Goal: Task Accomplishment & Management: Use online tool/utility

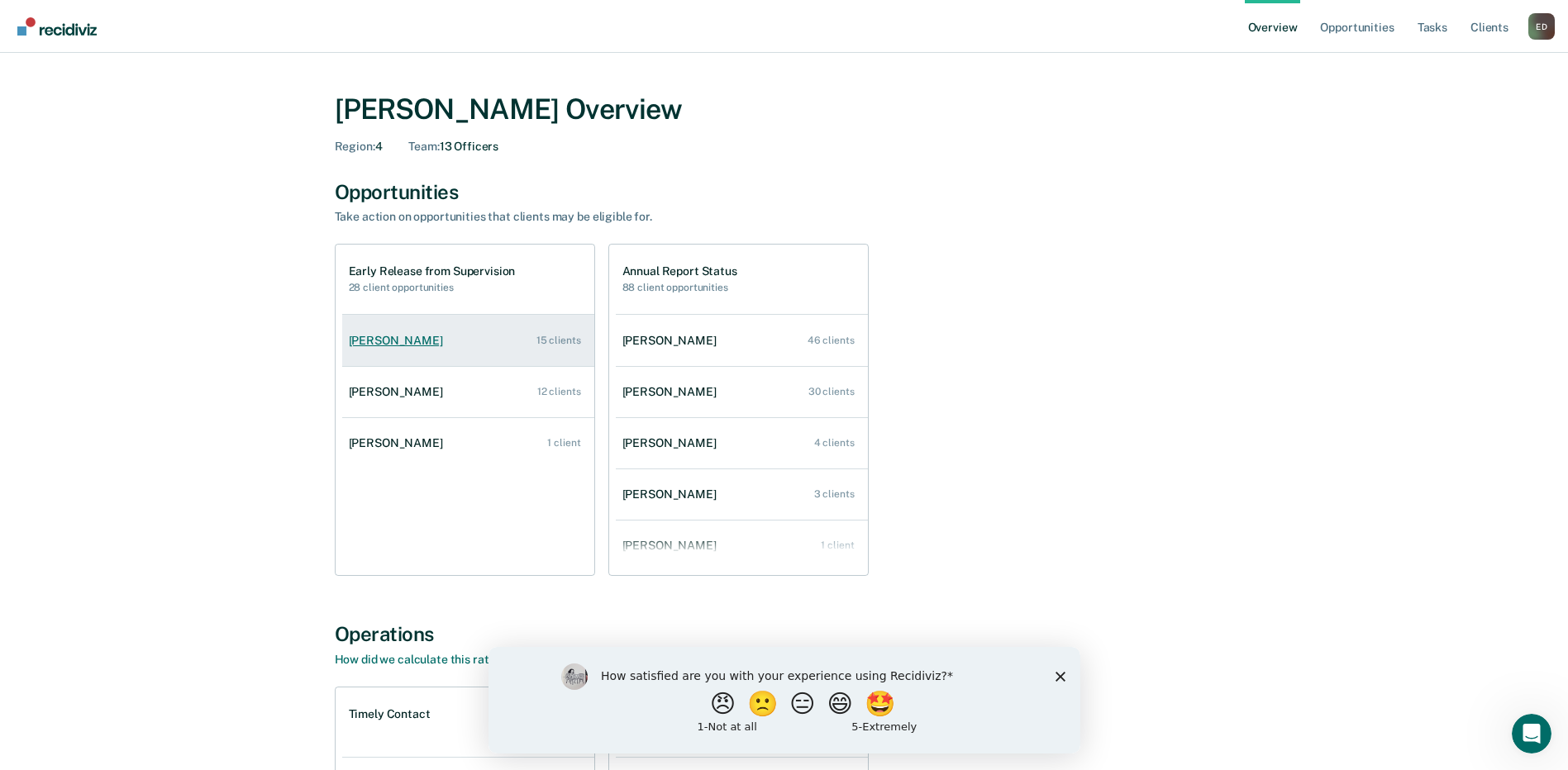
click at [453, 331] on link "[PERSON_NAME] 15 clients" at bounding box center [468, 341] width 252 height 47
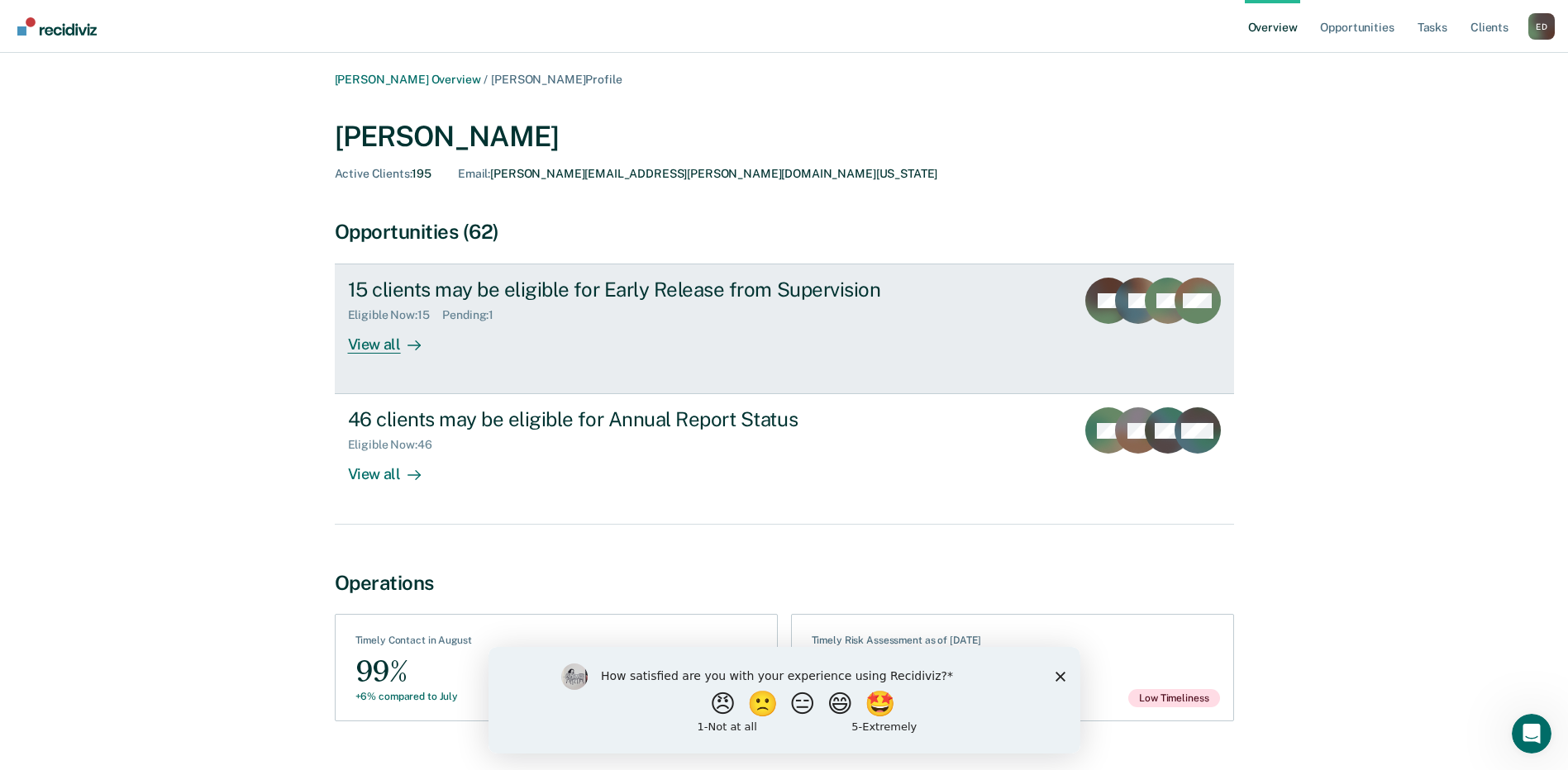
click at [375, 341] on div "View all" at bounding box center [394, 338] width 92 height 32
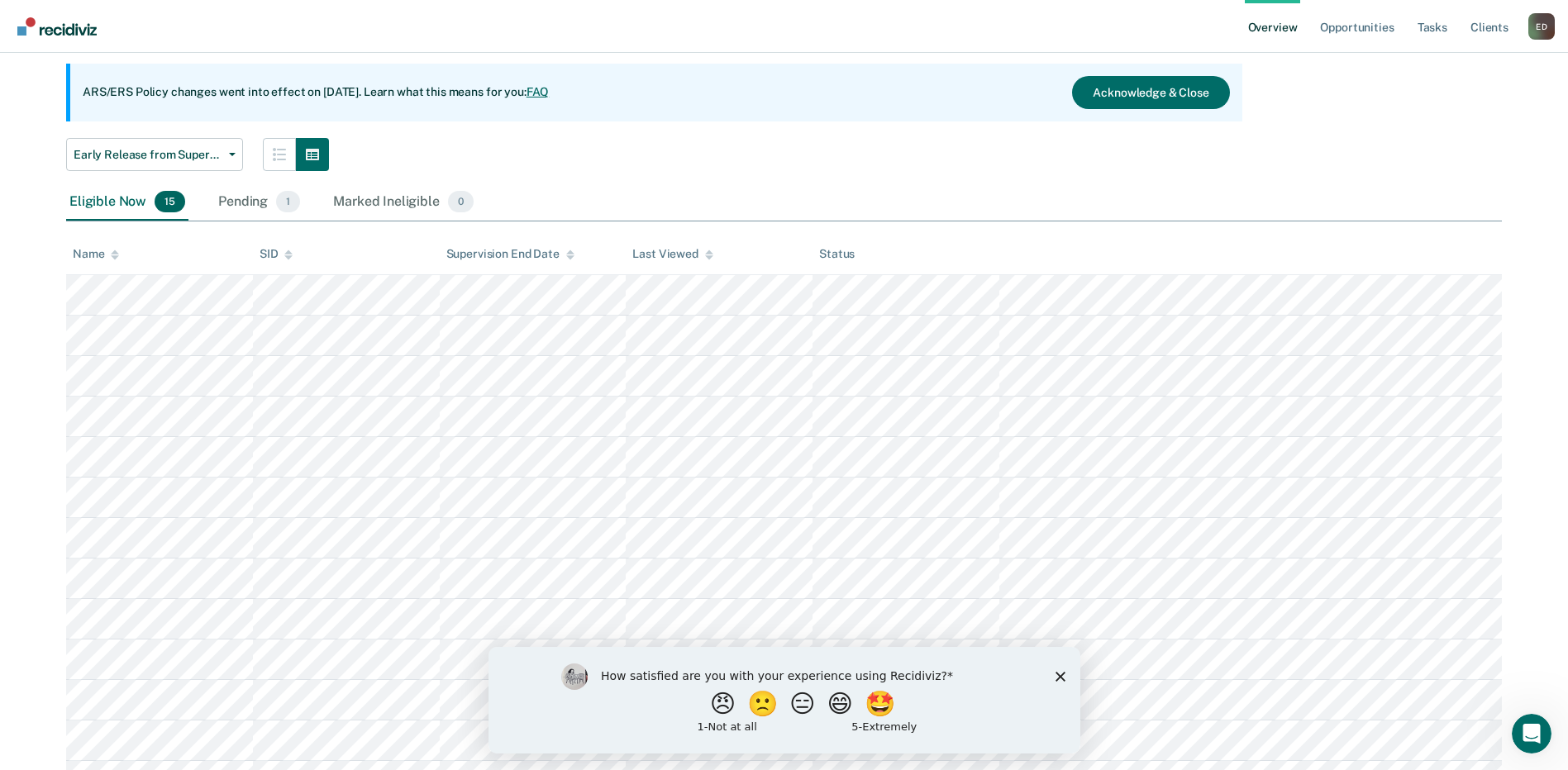
scroll to position [59, 0]
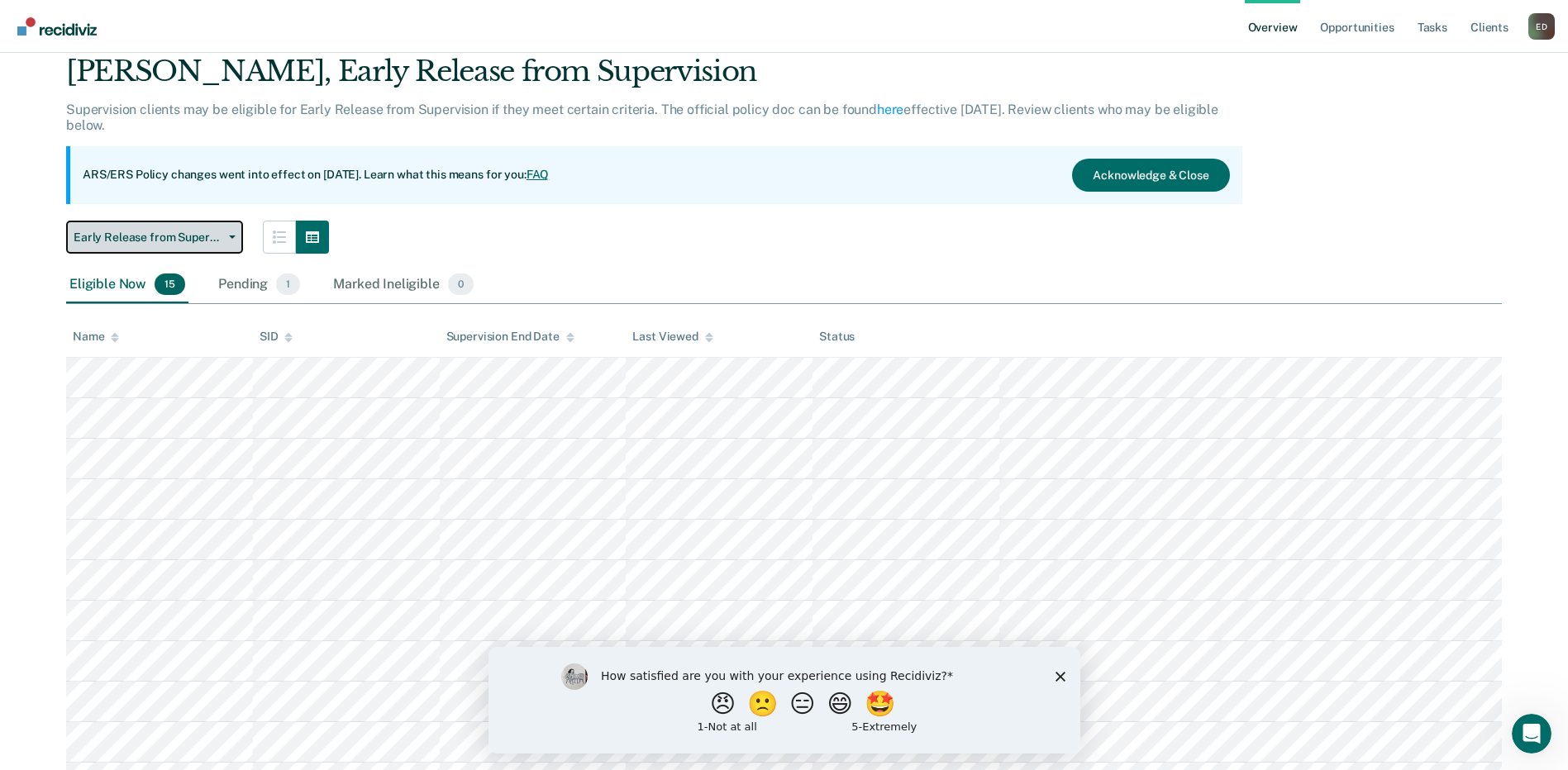
click at [227, 237] on span "button" at bounding box center [228, 237] width 13 height 4
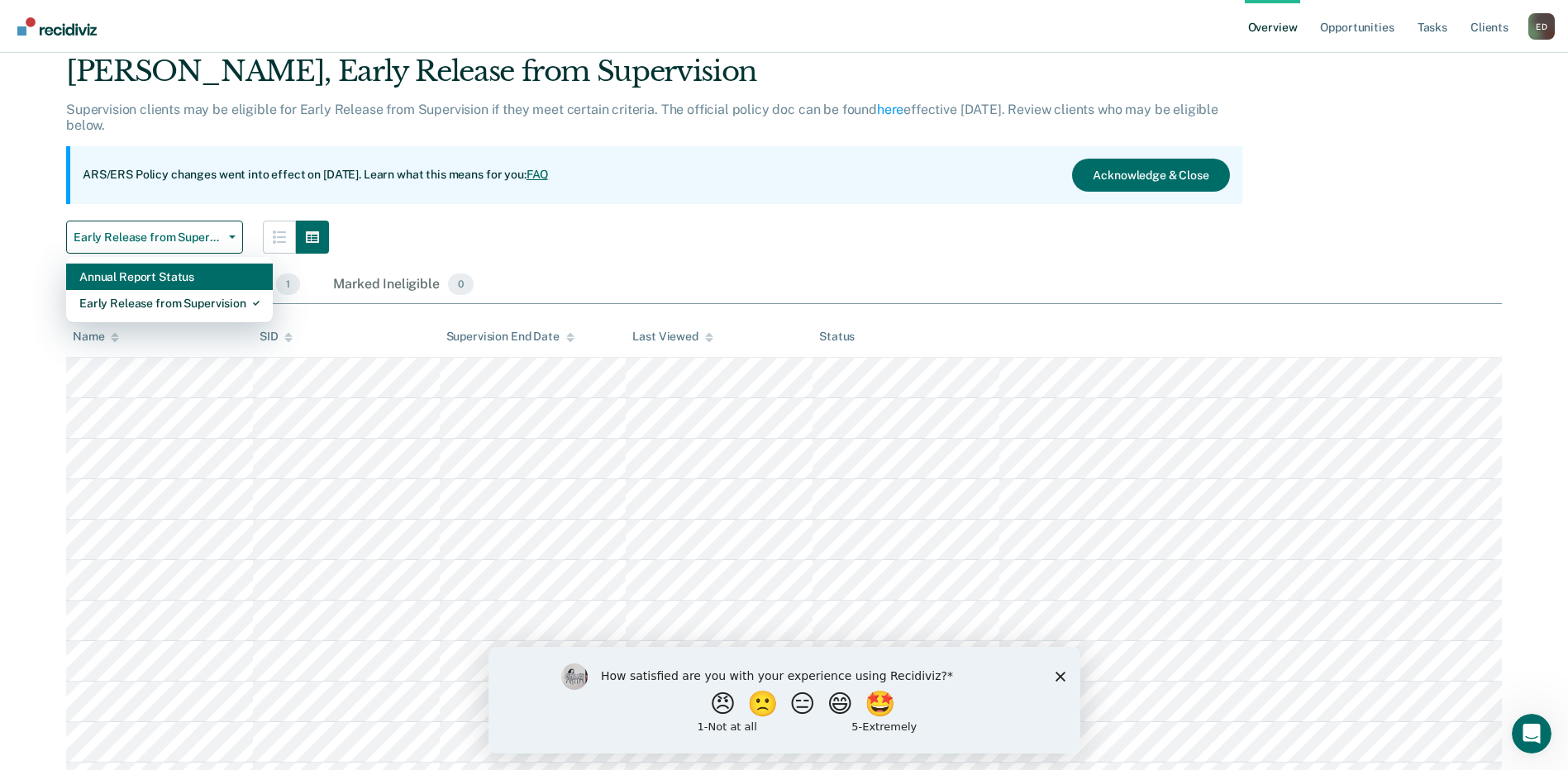
click at [166, 274] on div "Annual Report Status" at bounding box center [168, 276] width 180 height 26
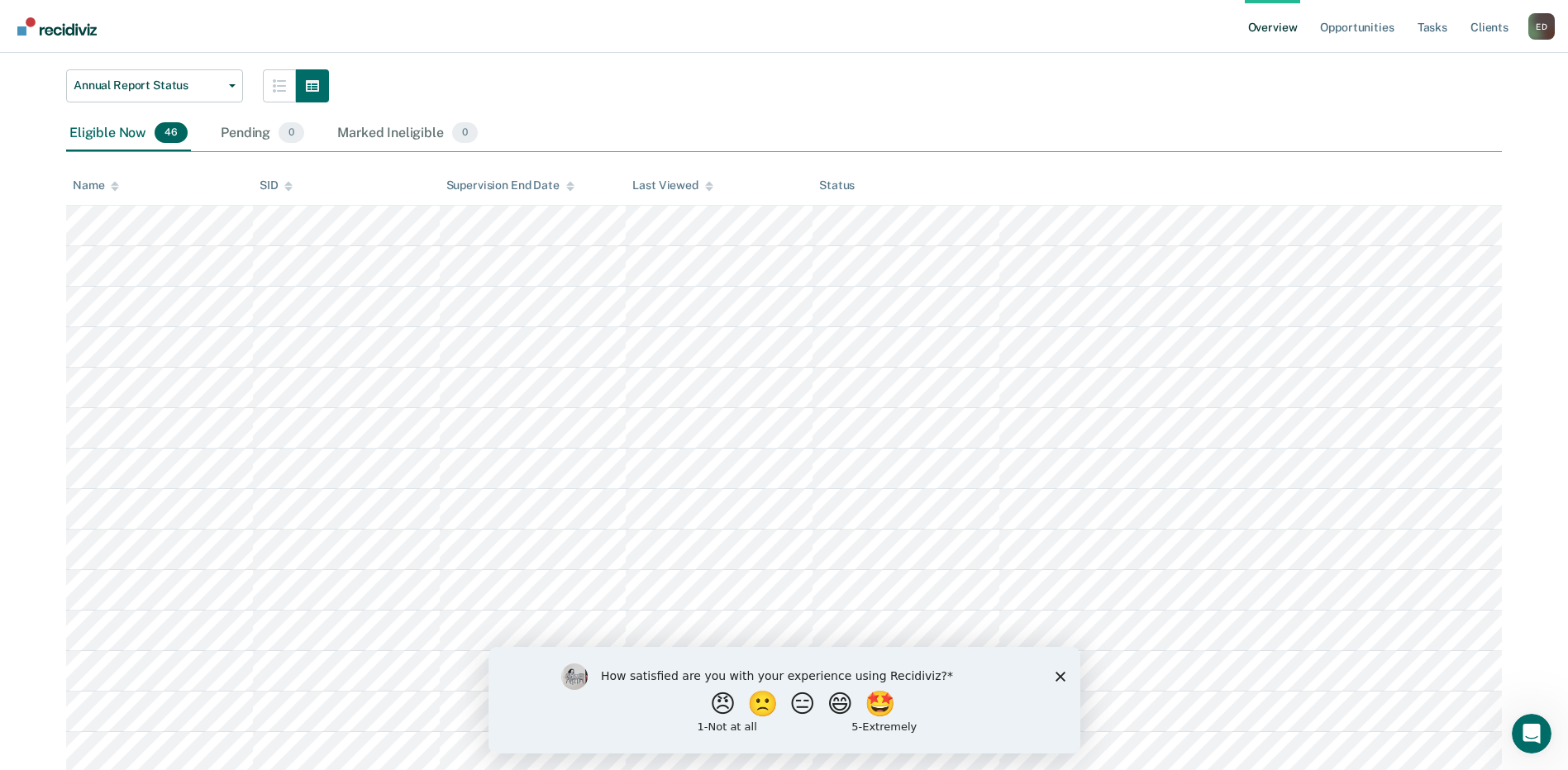
scroll to position [224, 0]
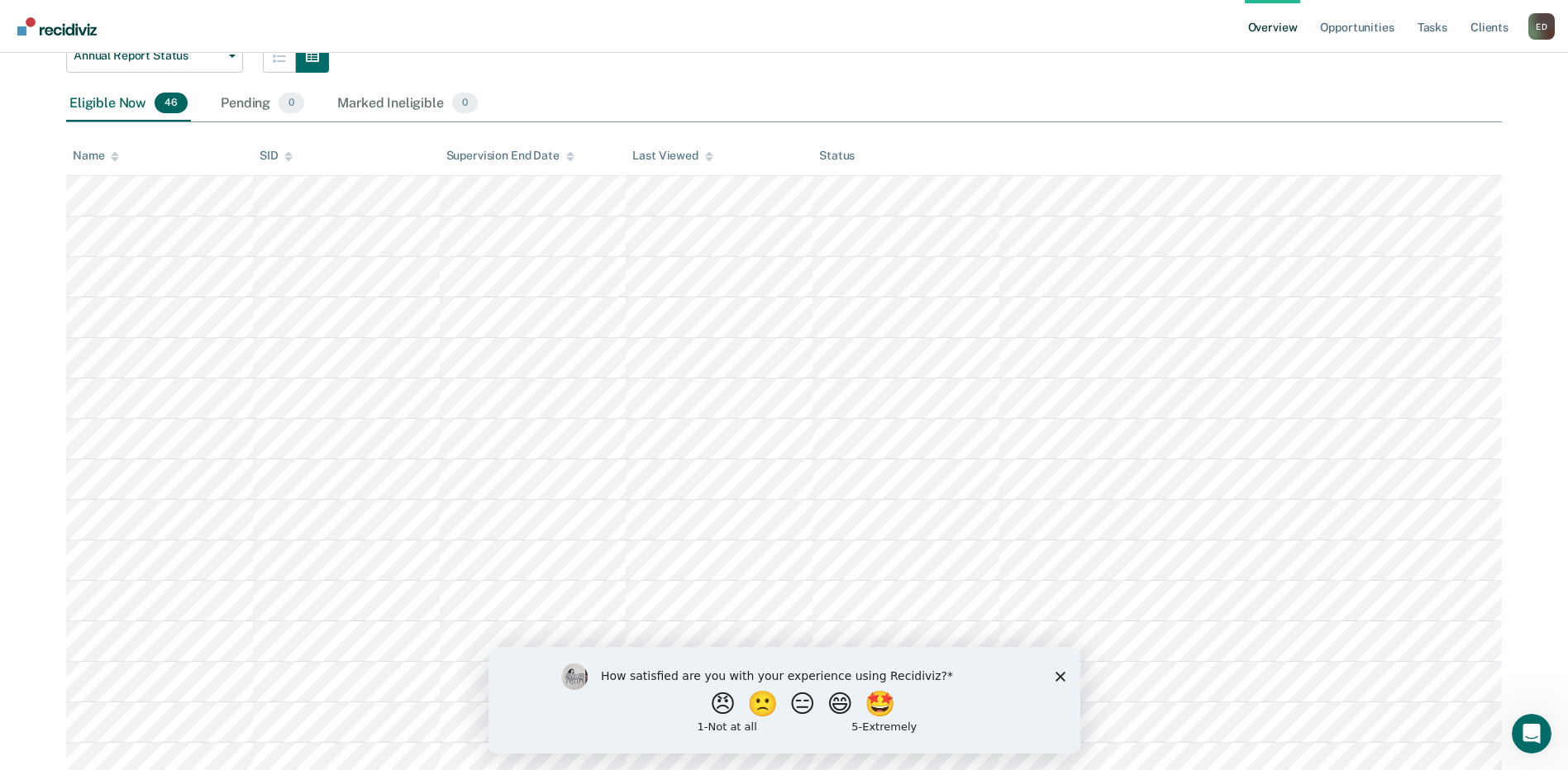
click at [1062, 674] on icon "Close survey" at bounding box center [1059, 675] width 10 height 10
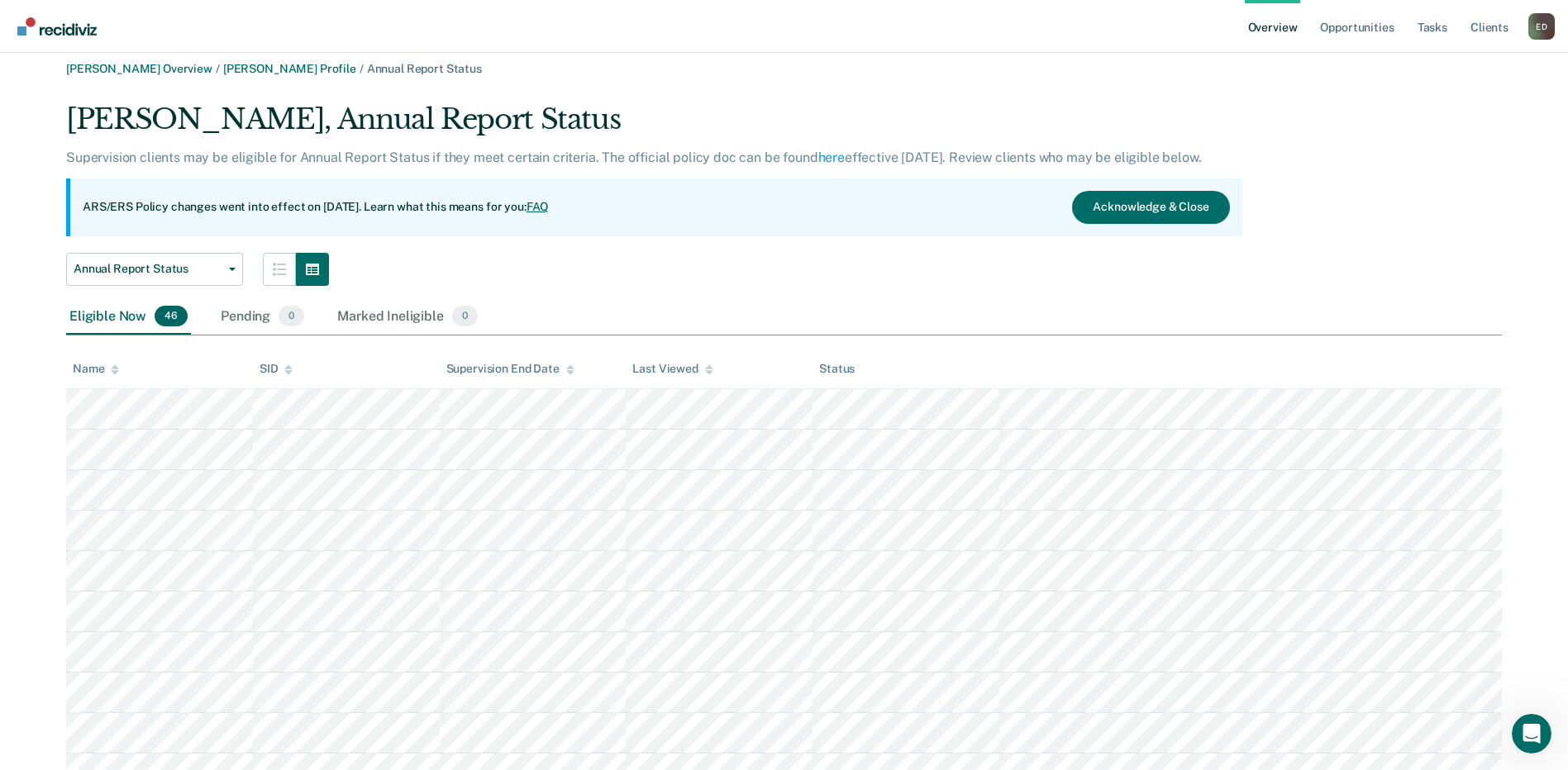
scroll to position [0, 0]
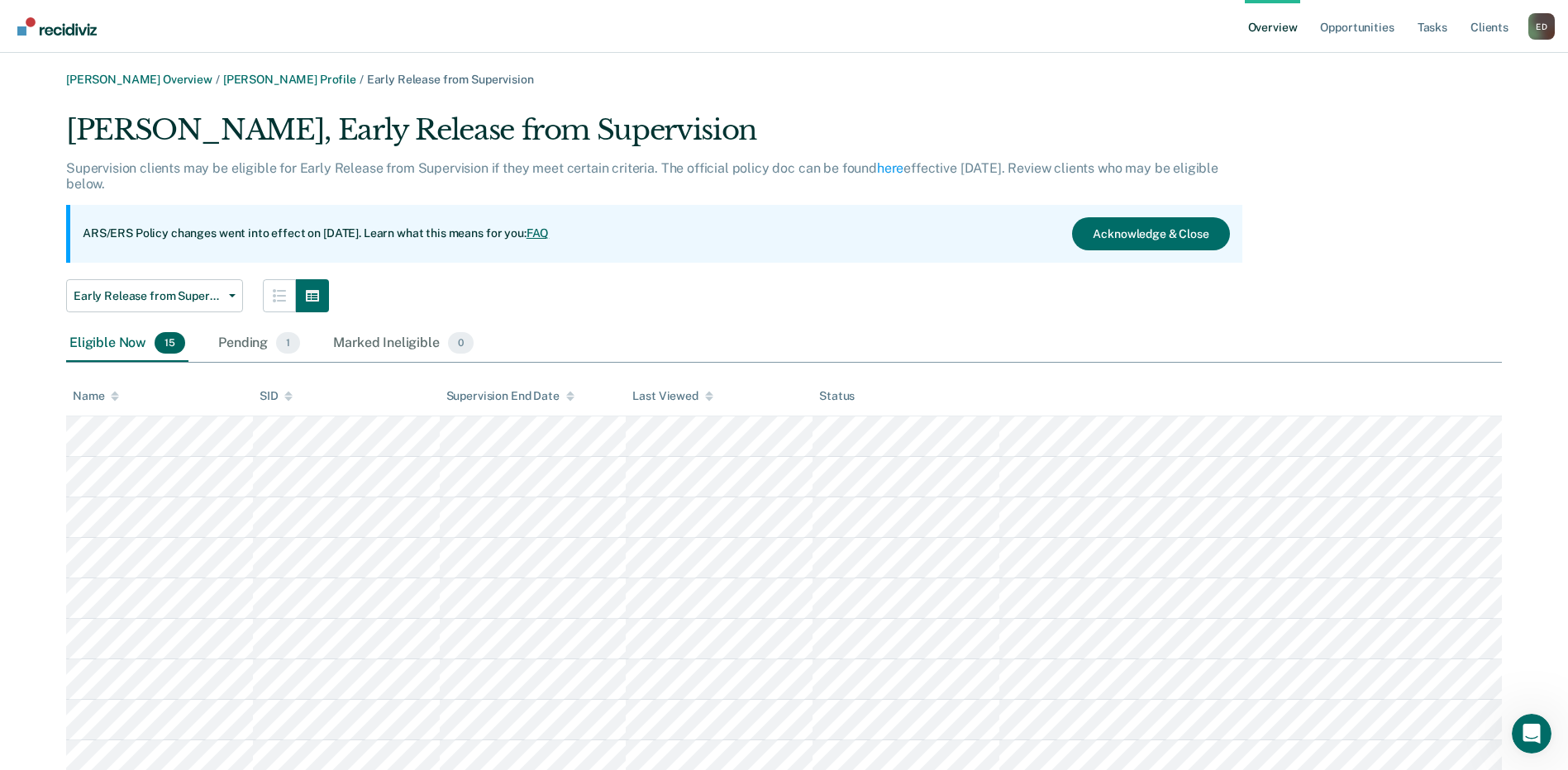
scroll to position [59, 0]
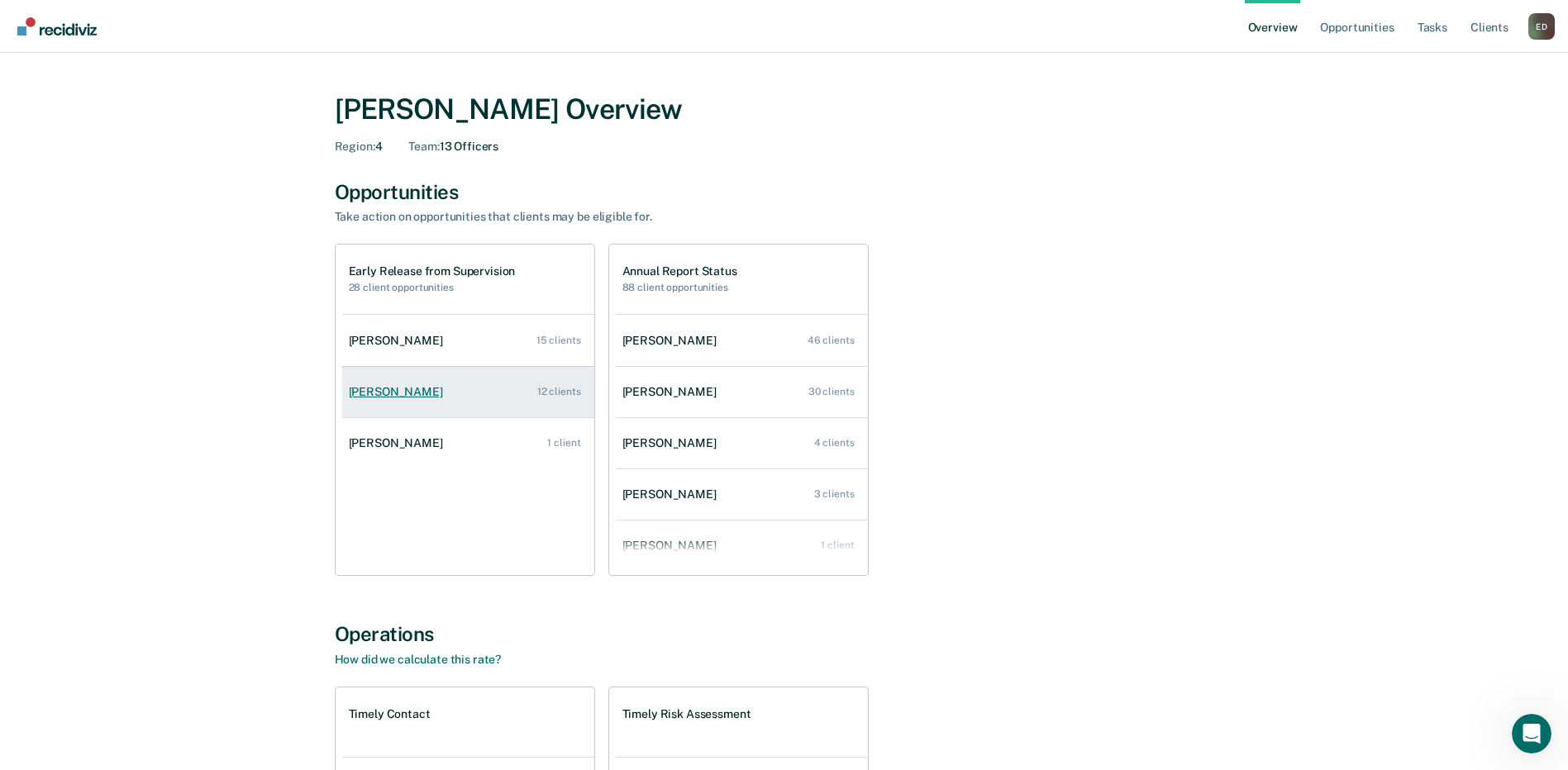
click at [386, 389] on div "[PERSON_NAME]" at bounding box center [398, 392] width 101 height 14
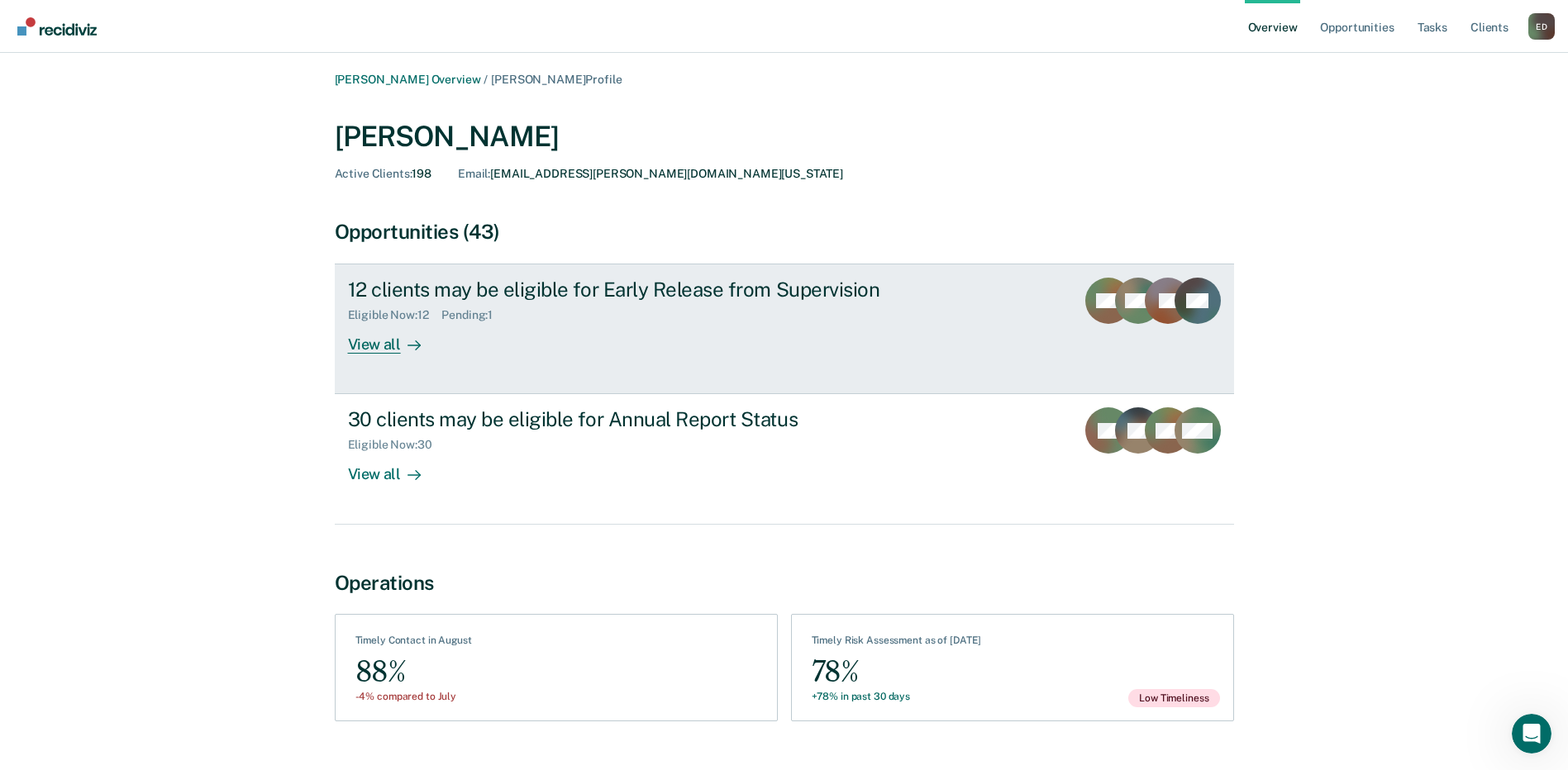
click at [368, 343] on div "View all" at bounding box center [394, 338] width 92 height 32
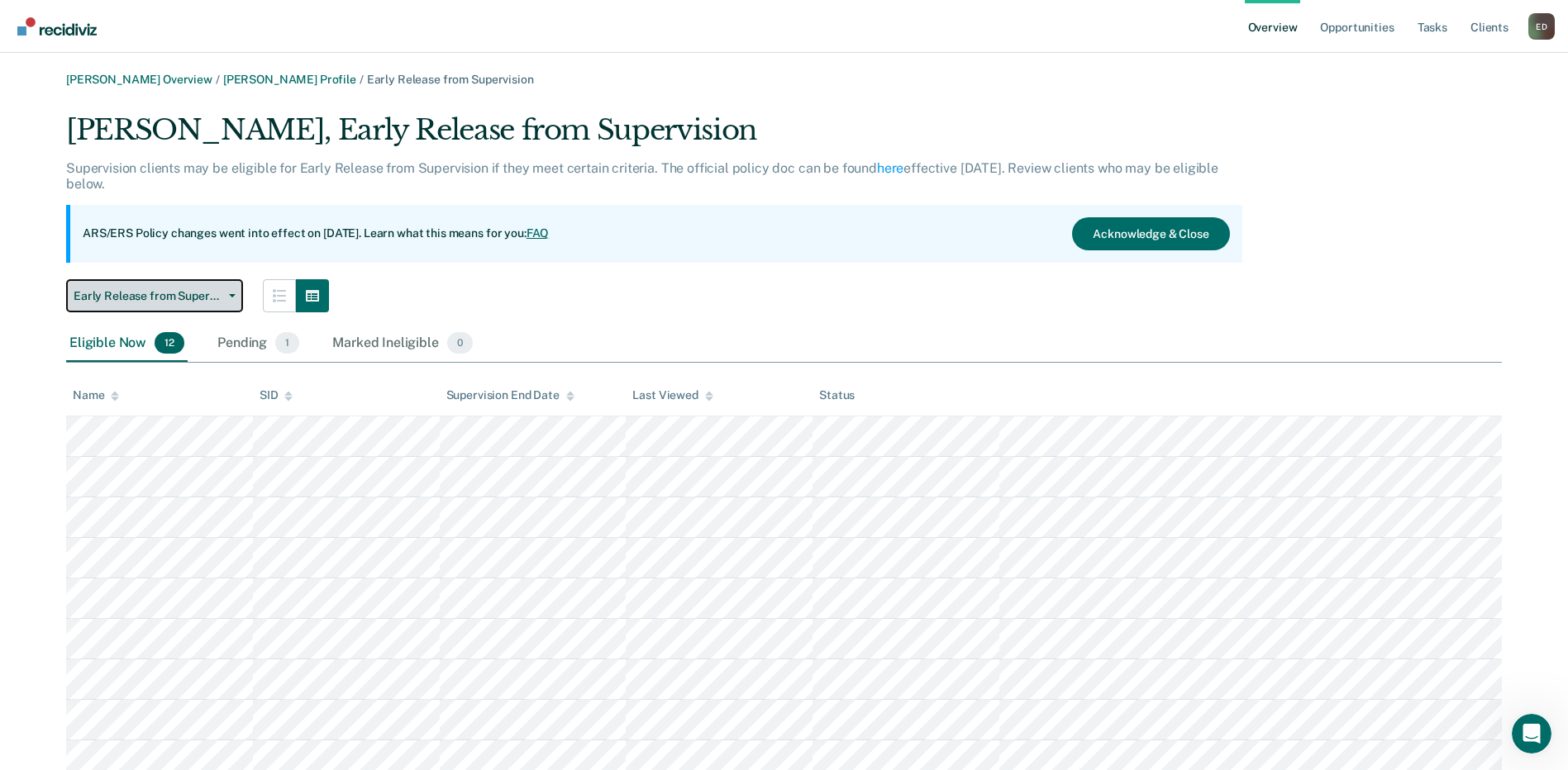
click at [233, 297] on button "Early Release from Supervision" at bounding box center [154, 296] width 177 height 33
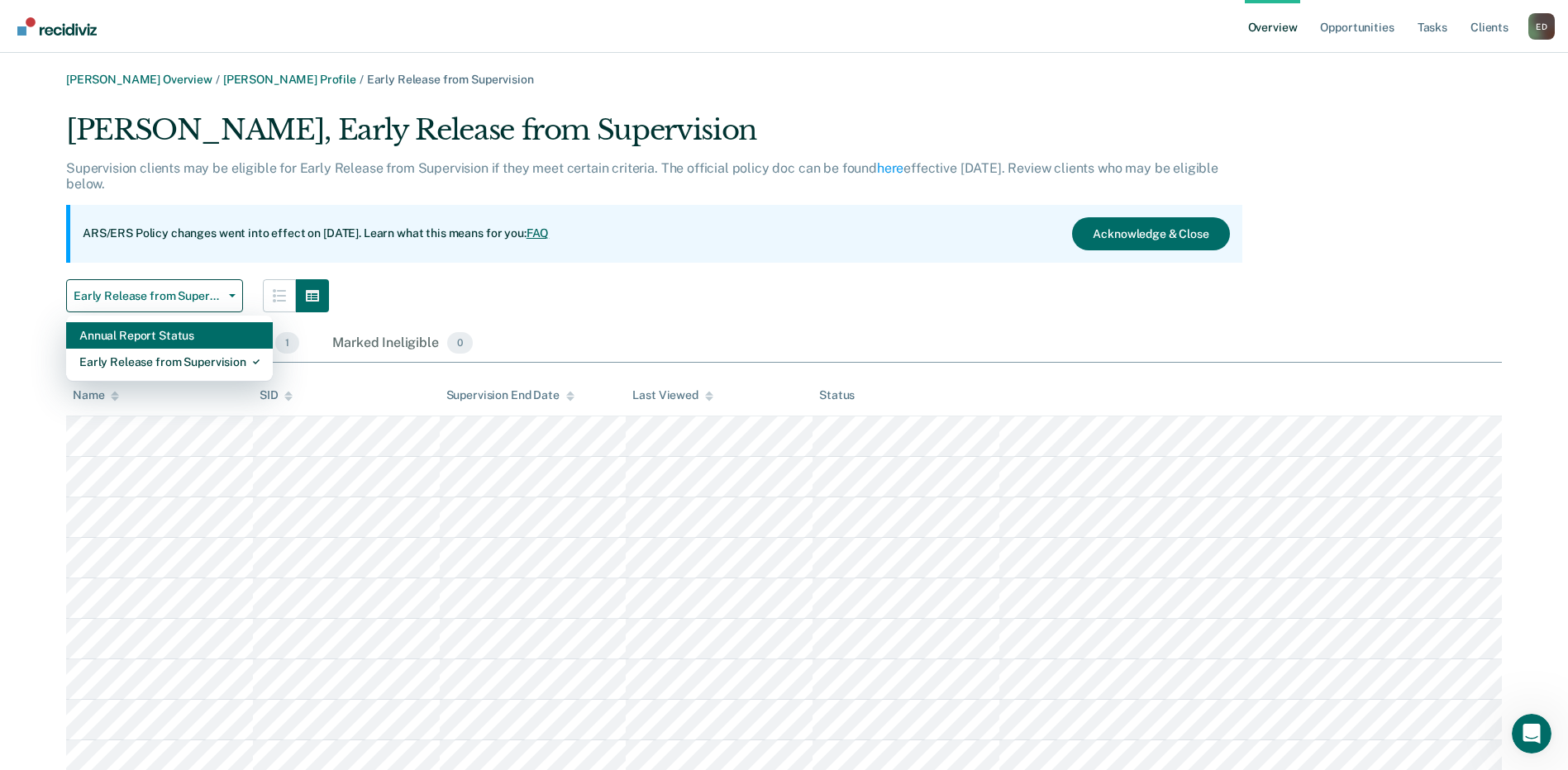
click at [176, 334] on div "Annual Report Status" at bounding box center [168, 335] width 180 height 26
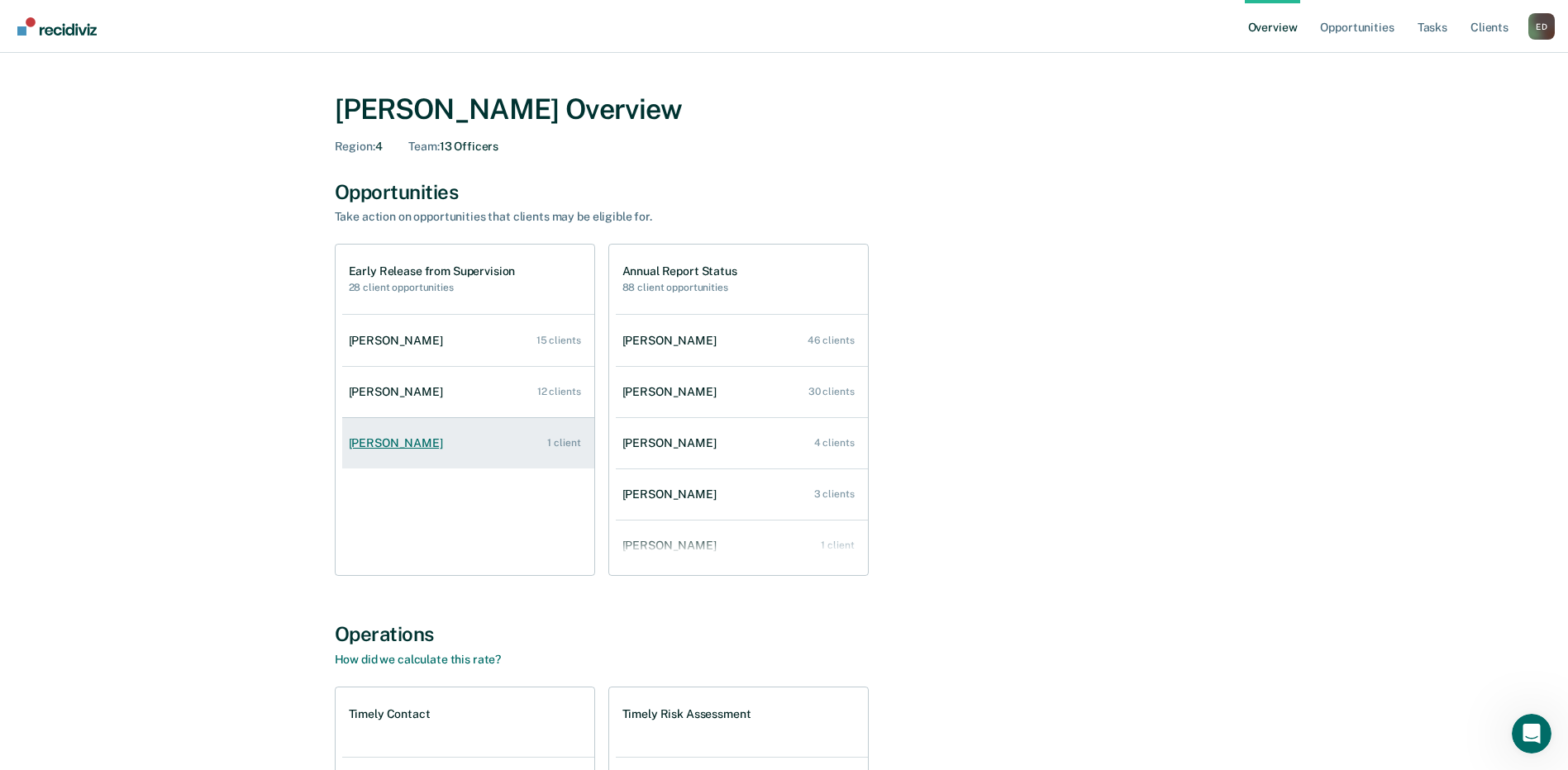
click at [414, 437] on div "[PERSON_NAME]" at bounding box center [398, 443] width 101 height 14
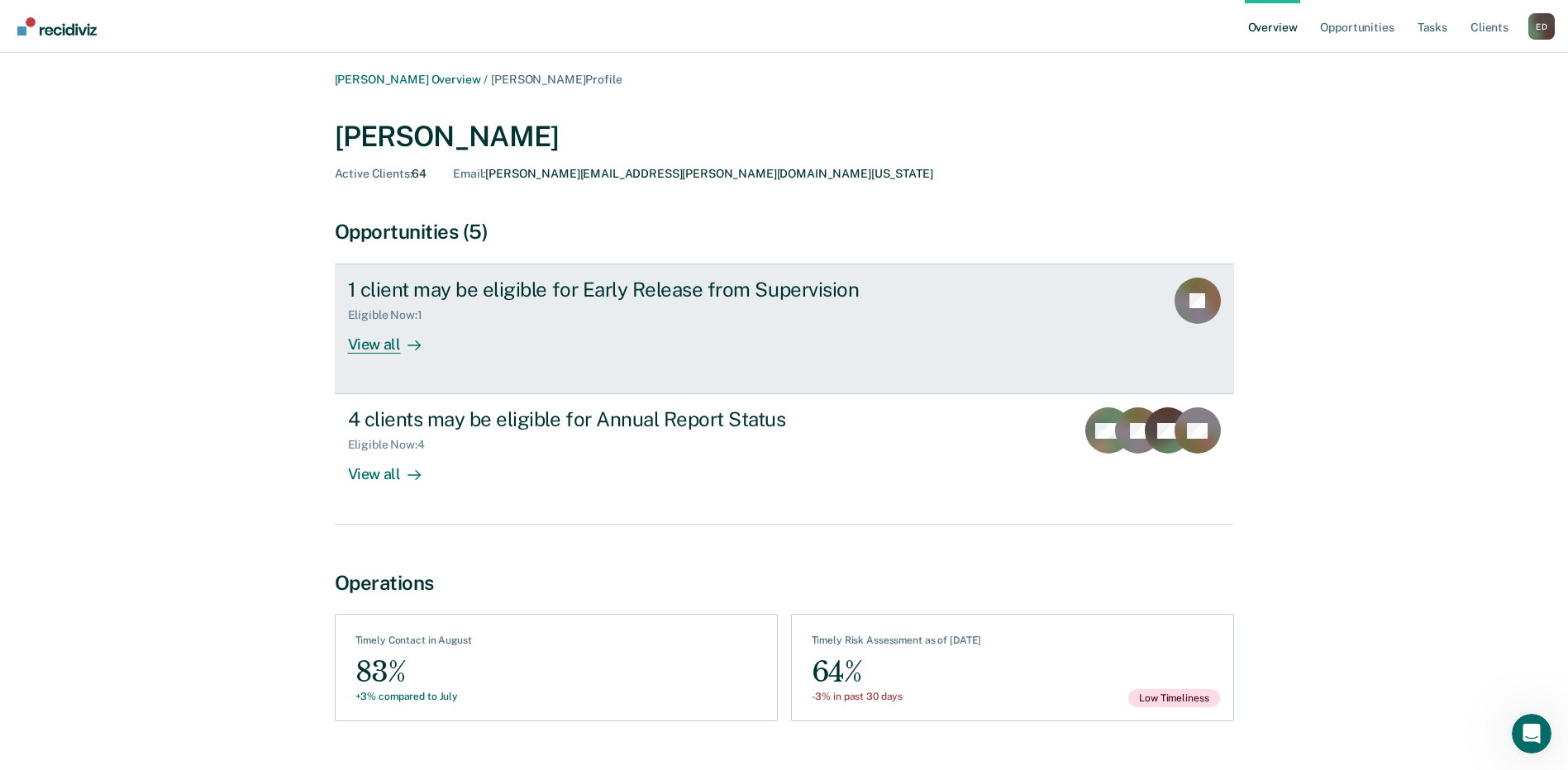
click at [381, 347] on div "View all" at bounding box center [394, 338] width 92 height 32
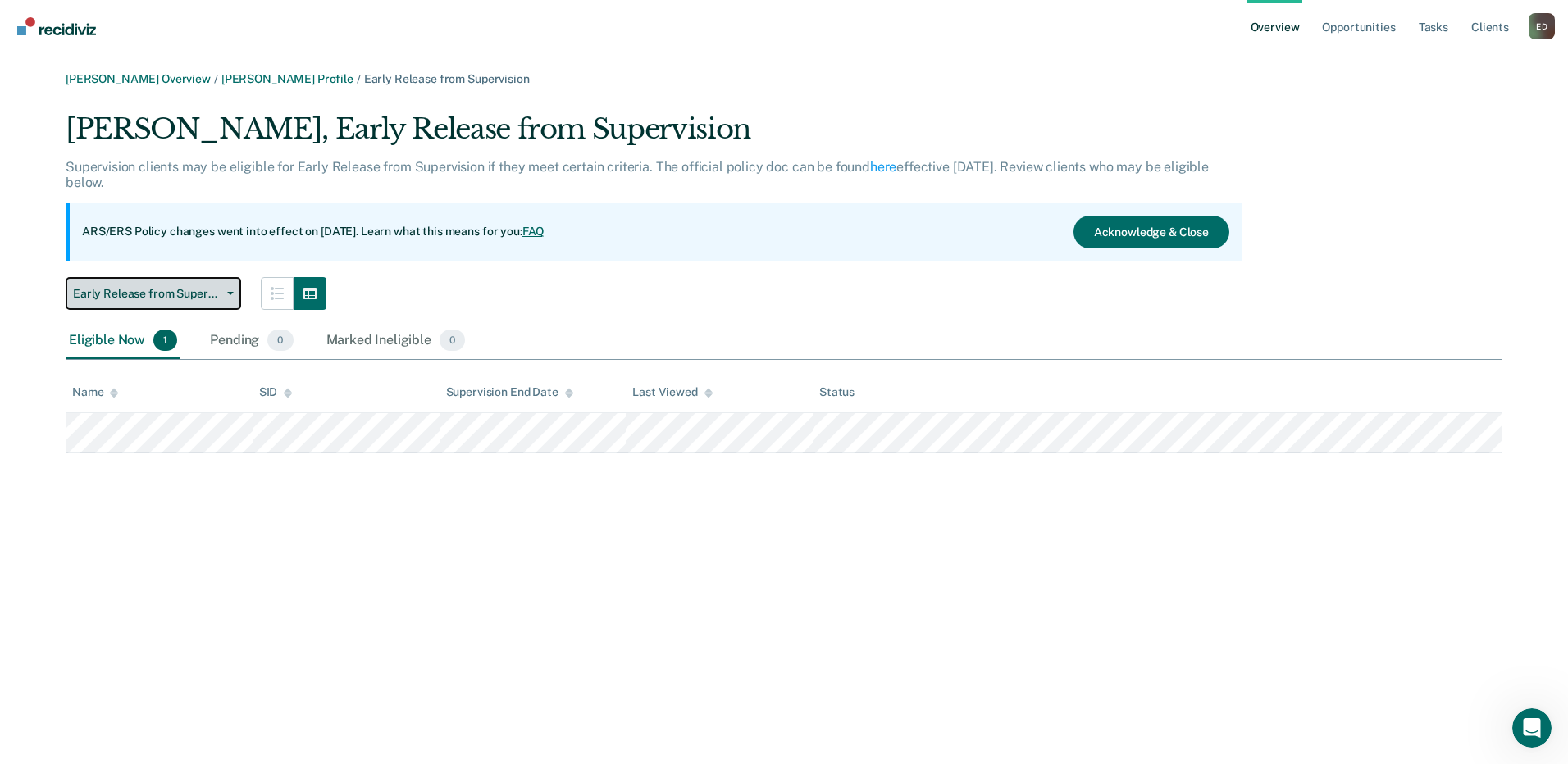
click at [233, 298] on button "Early Release from Supervision" at bounding box center [153, 293] width 176 height 33
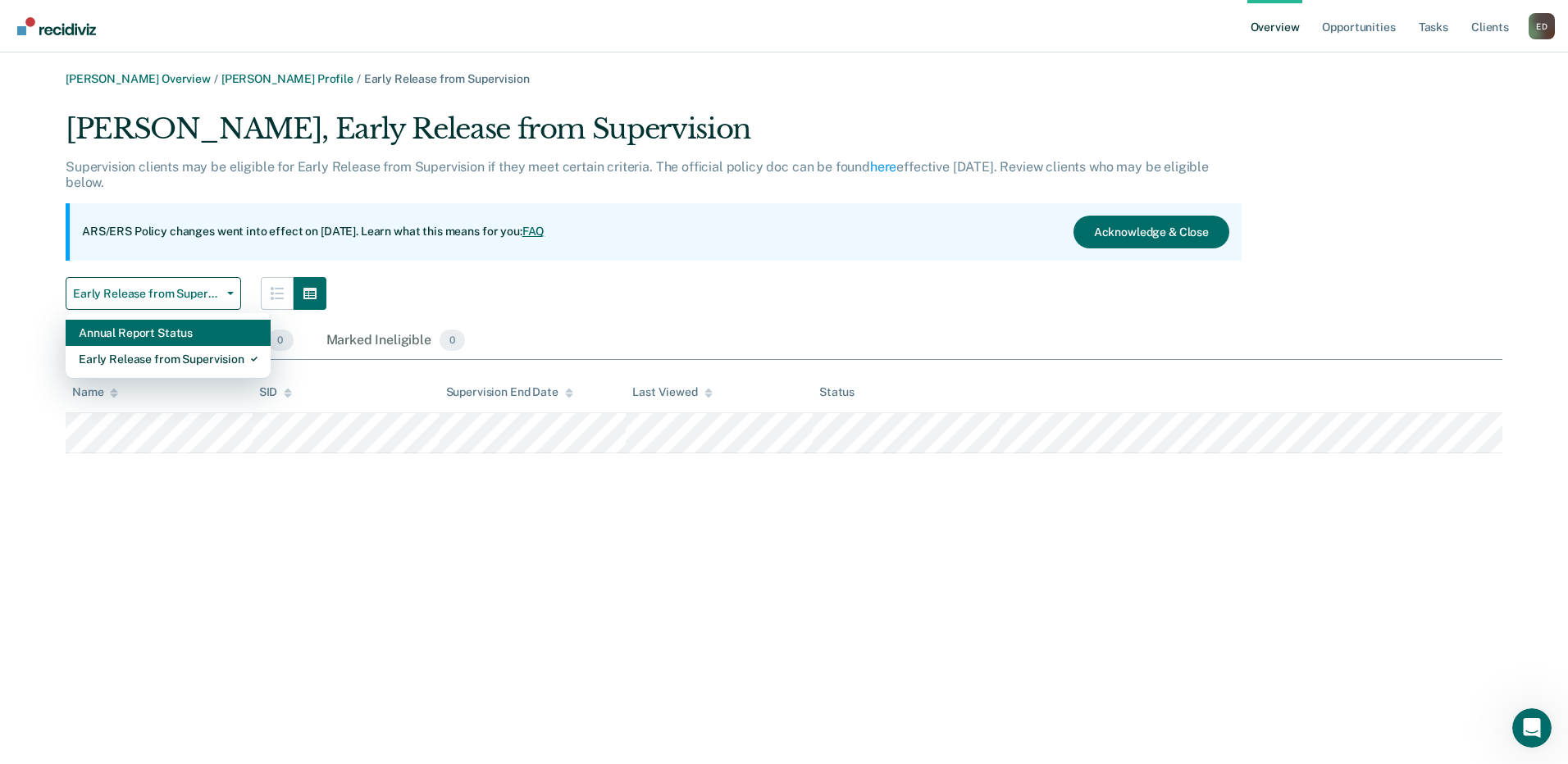
click at [190, 333] on div "Annual Report Status" at bounding box center [167, 332] width 178 height 26
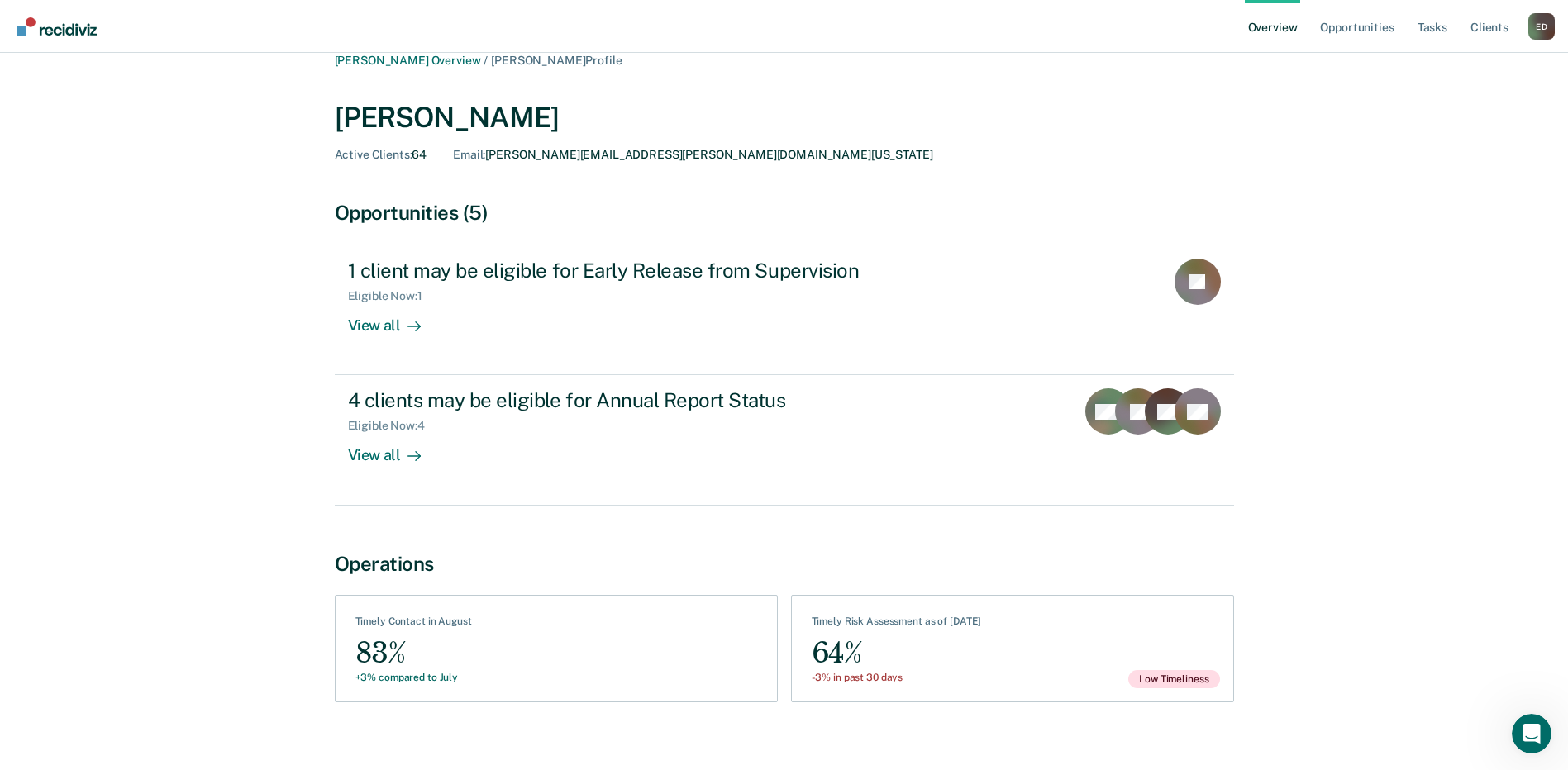
scroll to position [37, 0]
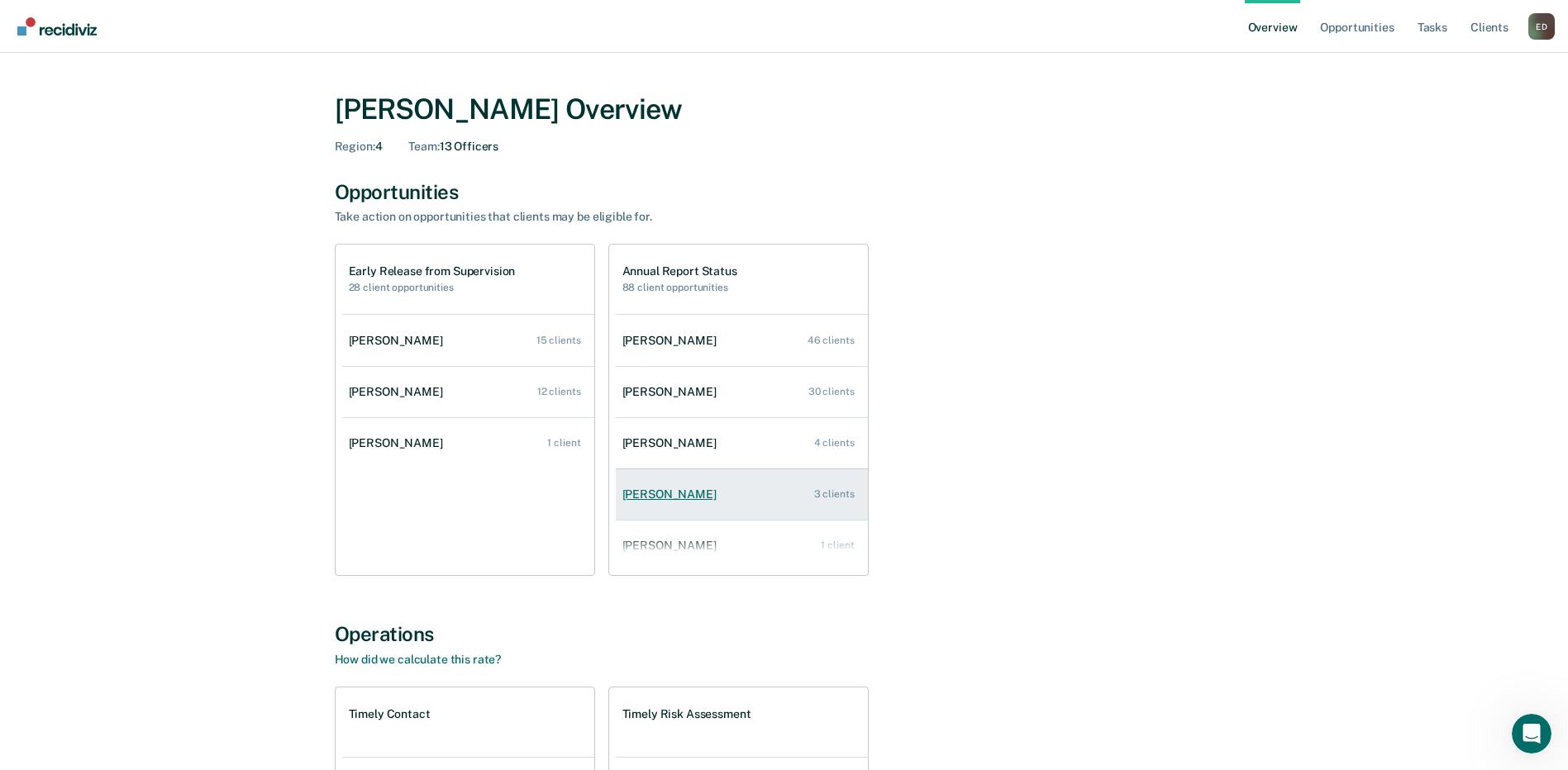
click at [667, 486] on link "Araceli Santollo 3 clients" at bounding box center [741, 495] width 252 height 47
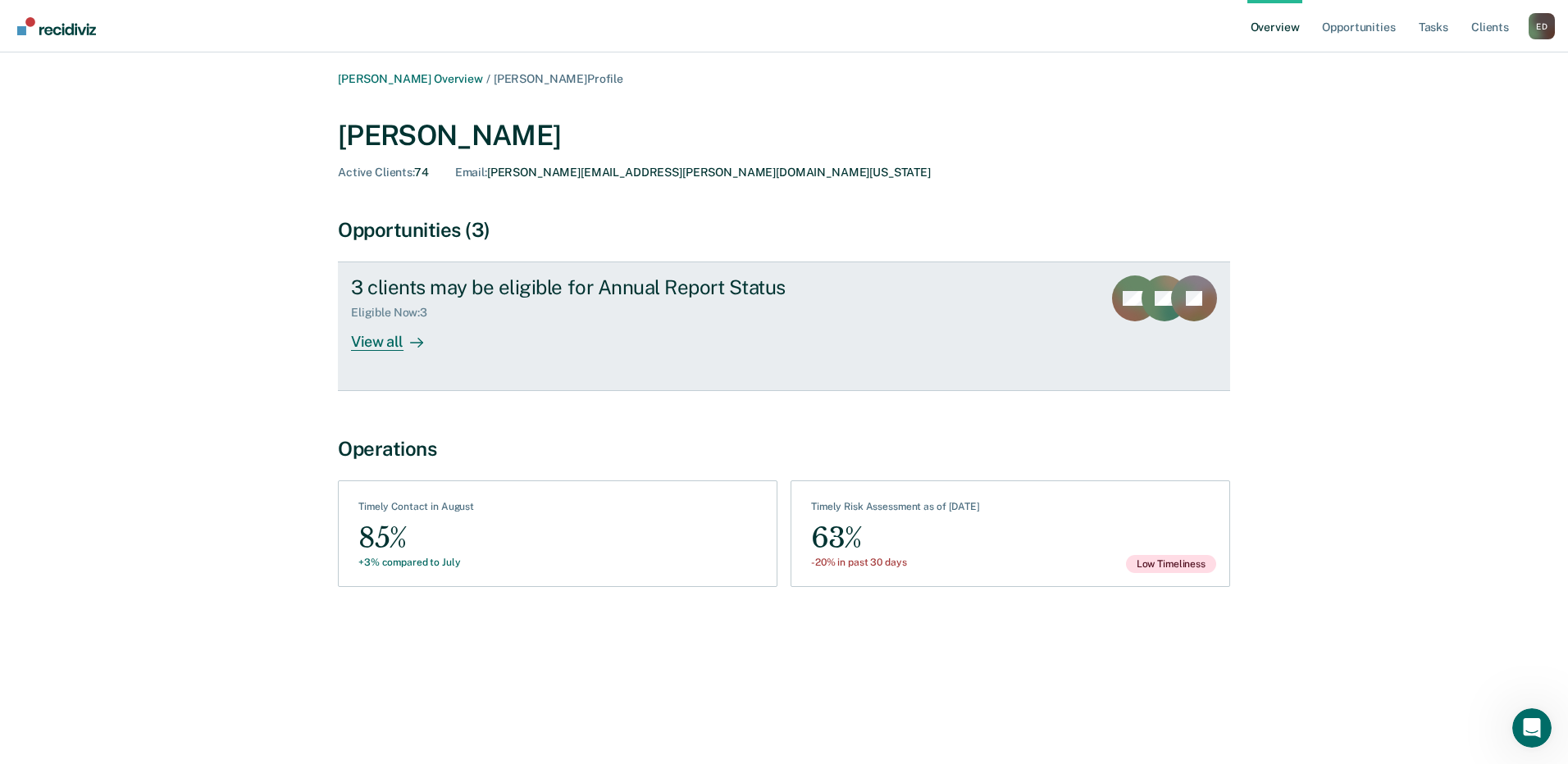
click at [371, 337] on div "View all" at bounding box center [396, 335] width 91 height 32
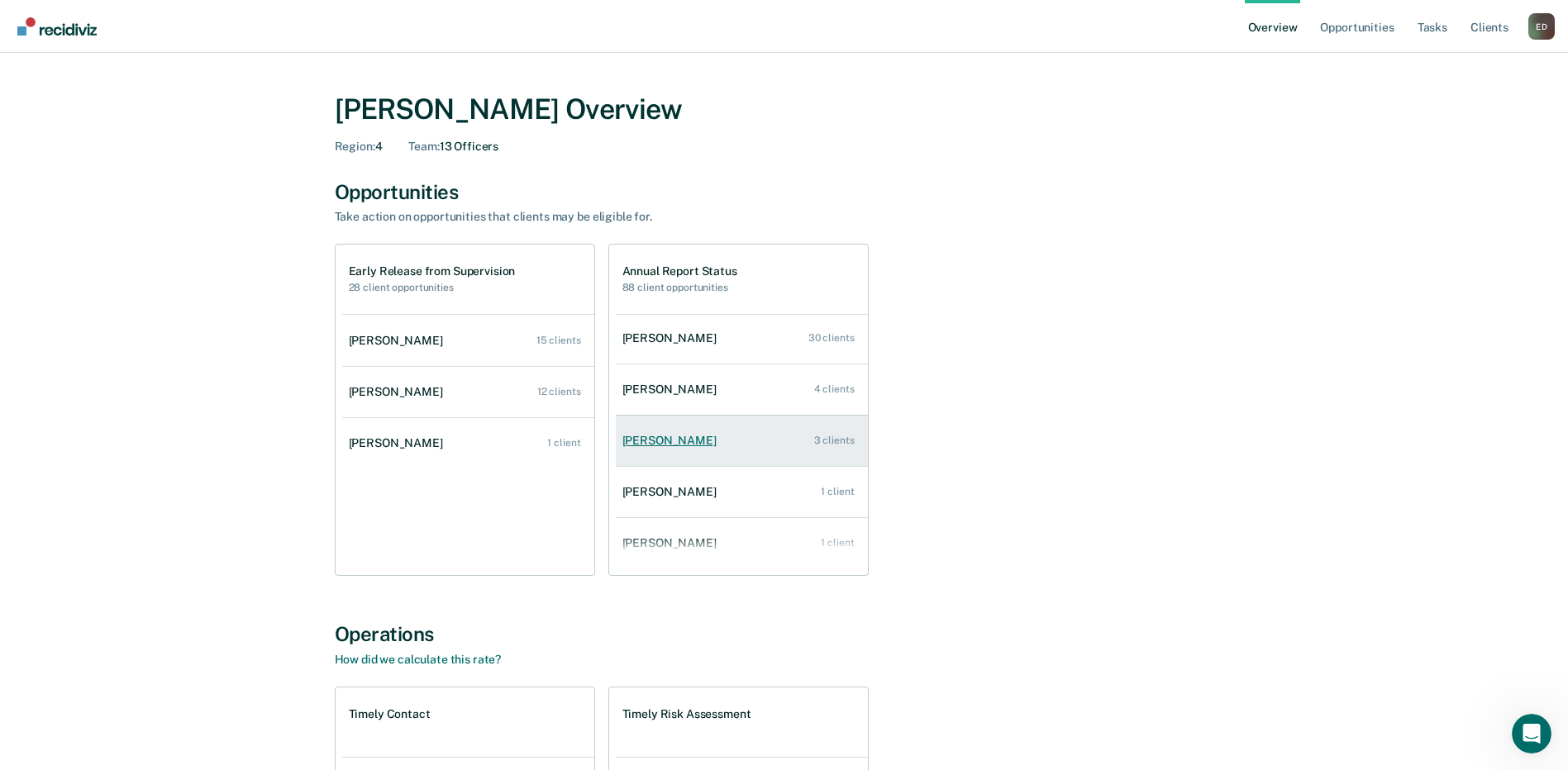
scroll to position [82, 0]
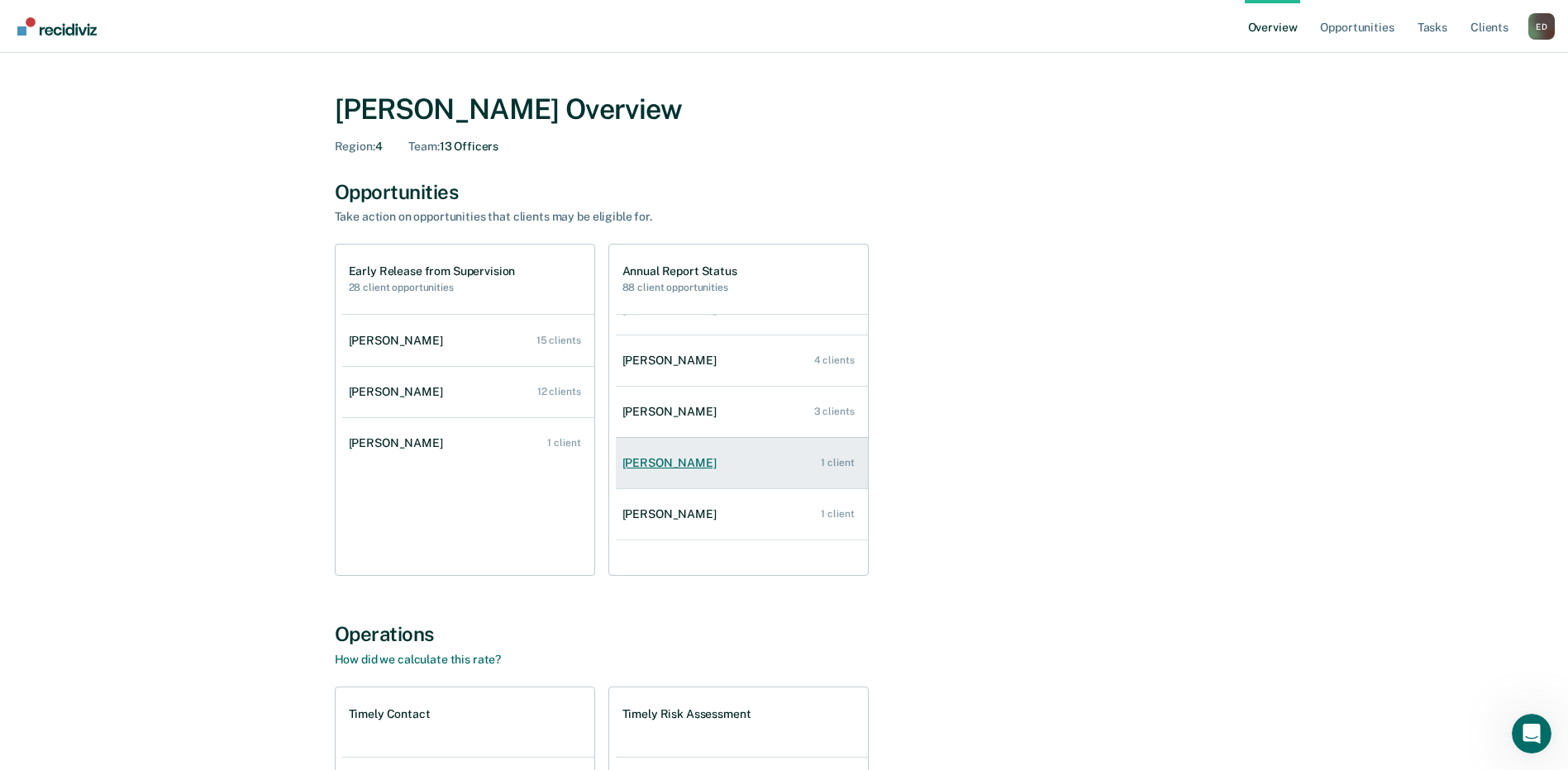
click at [668, 462] on div "[PERSON_NAME]" at bounding box center [672, 463] width 101 height 14
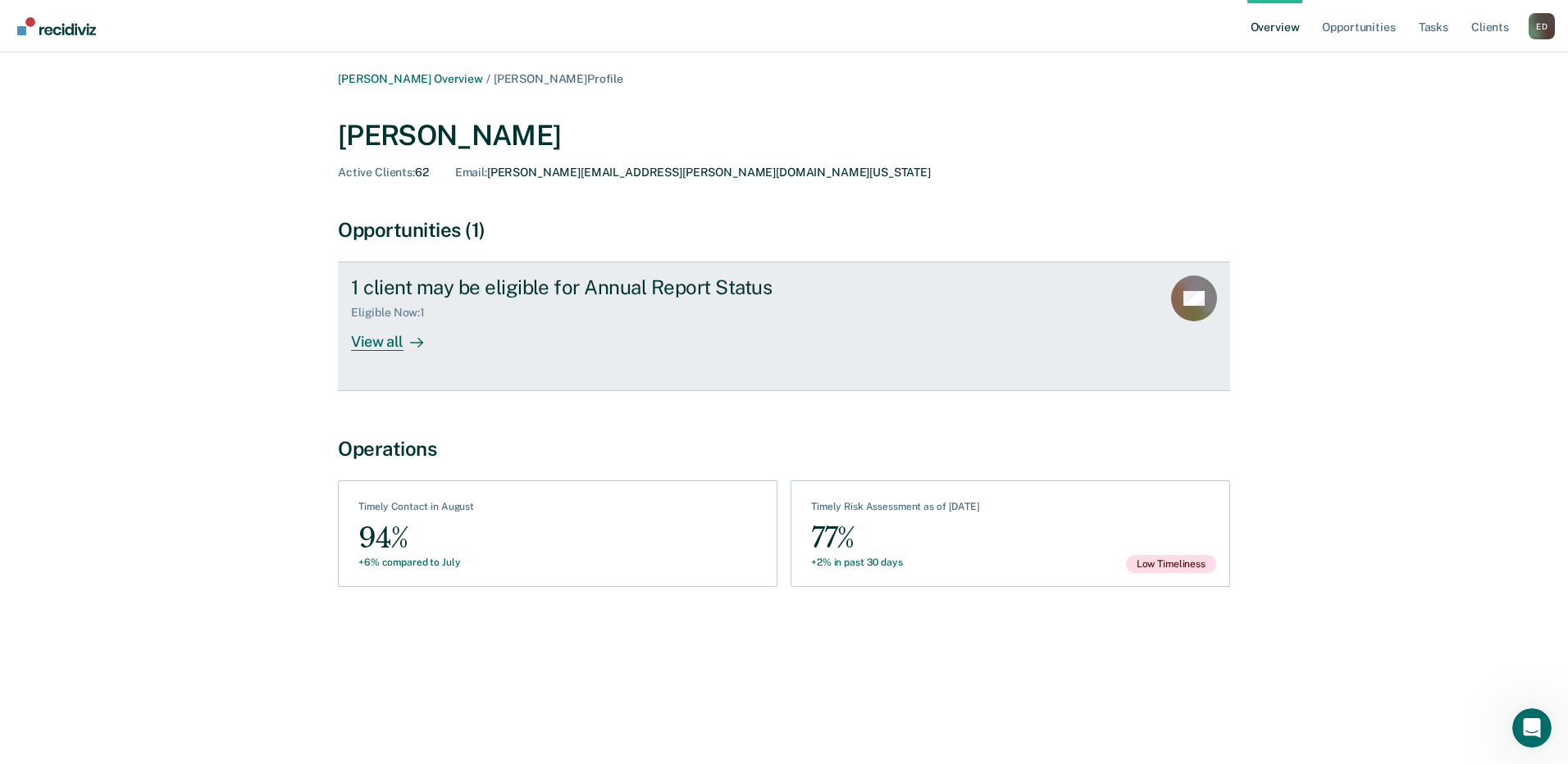
click at [373, 338] on div "View all" at bounding box center [396, 335] width 91 height 32
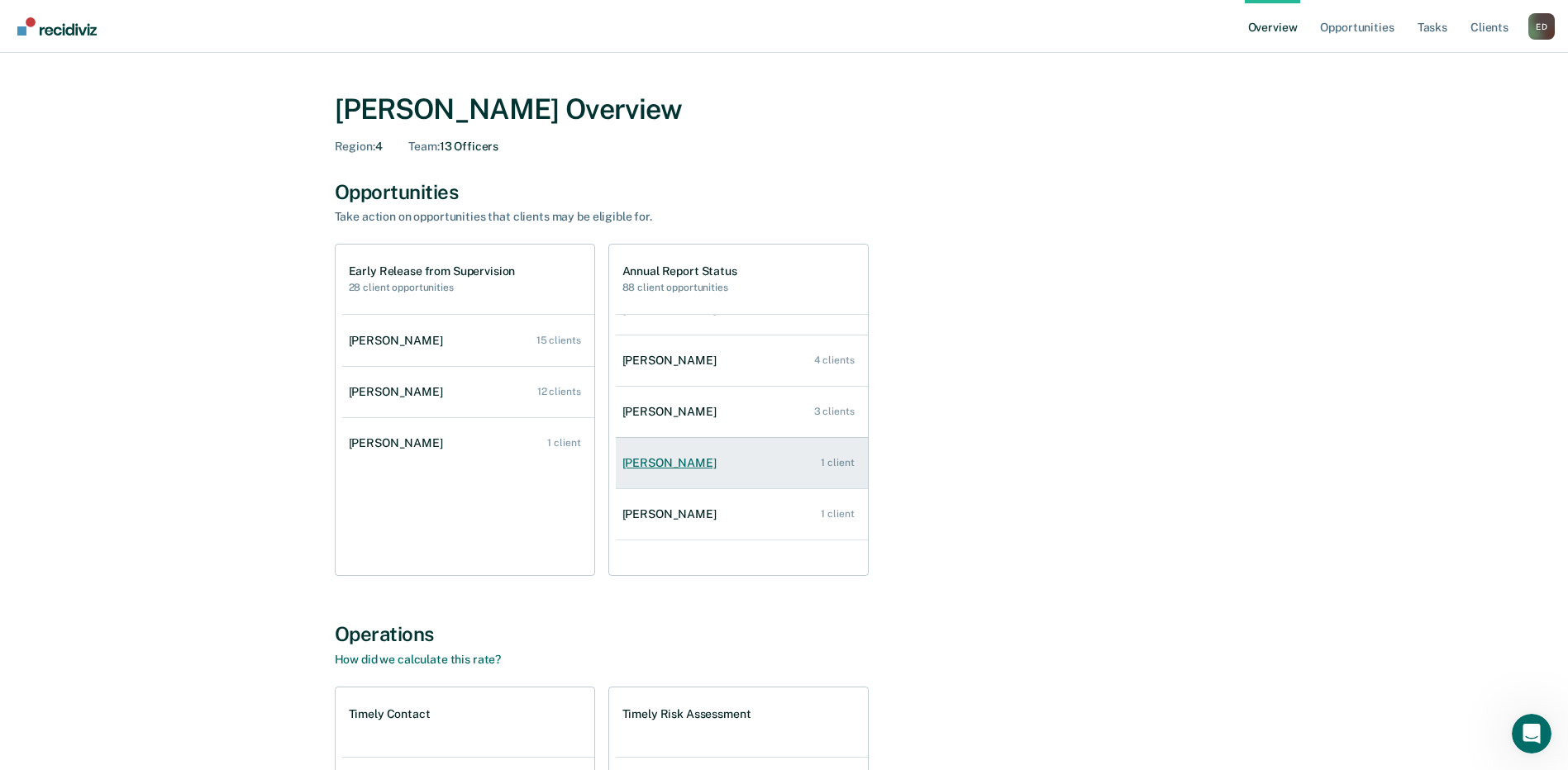
scroll to position [165, 0]
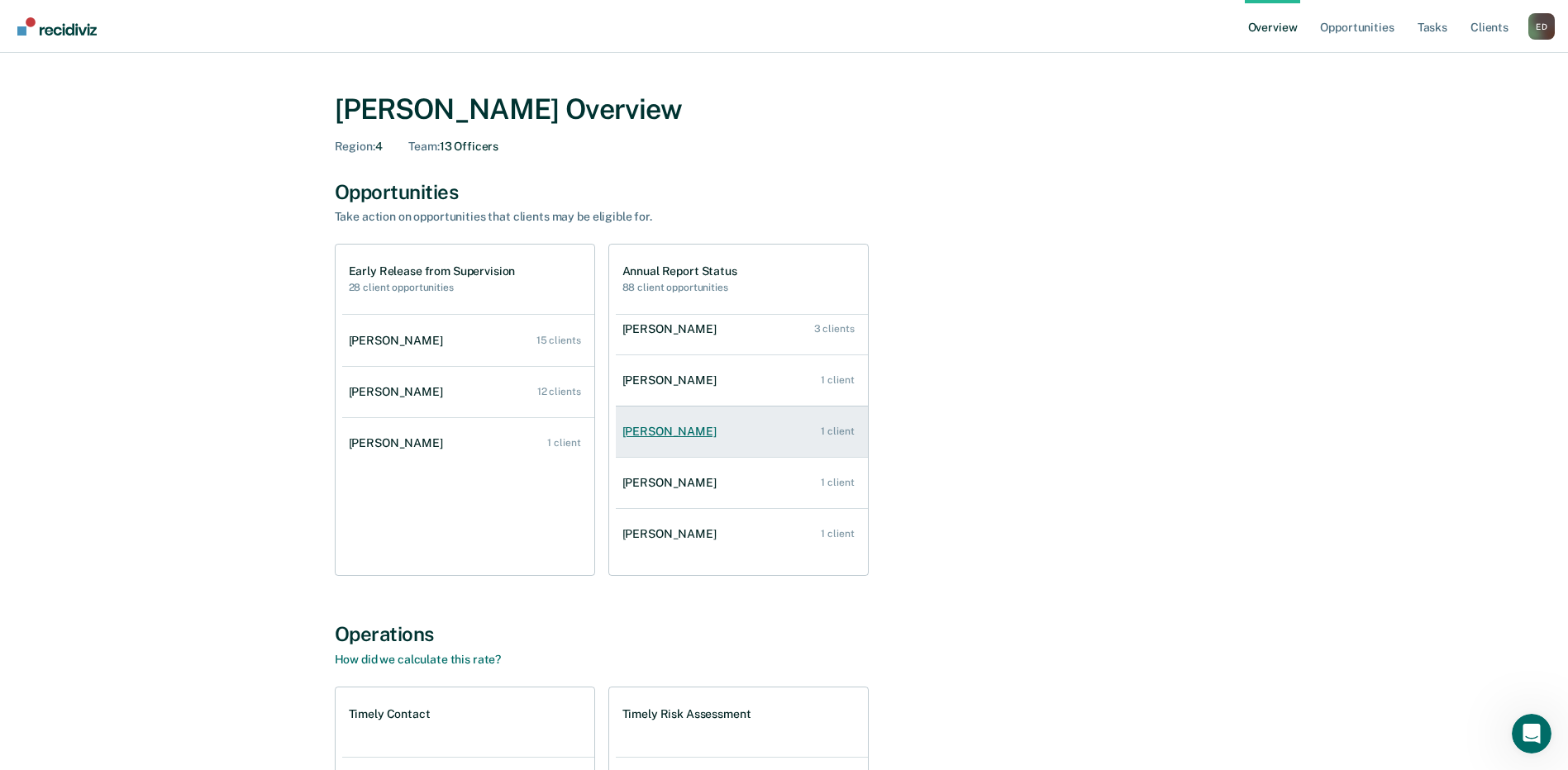
click at [680, 428] on div "[PERSON_NAME]" at bounding box center [672, 431] width 101 height 14
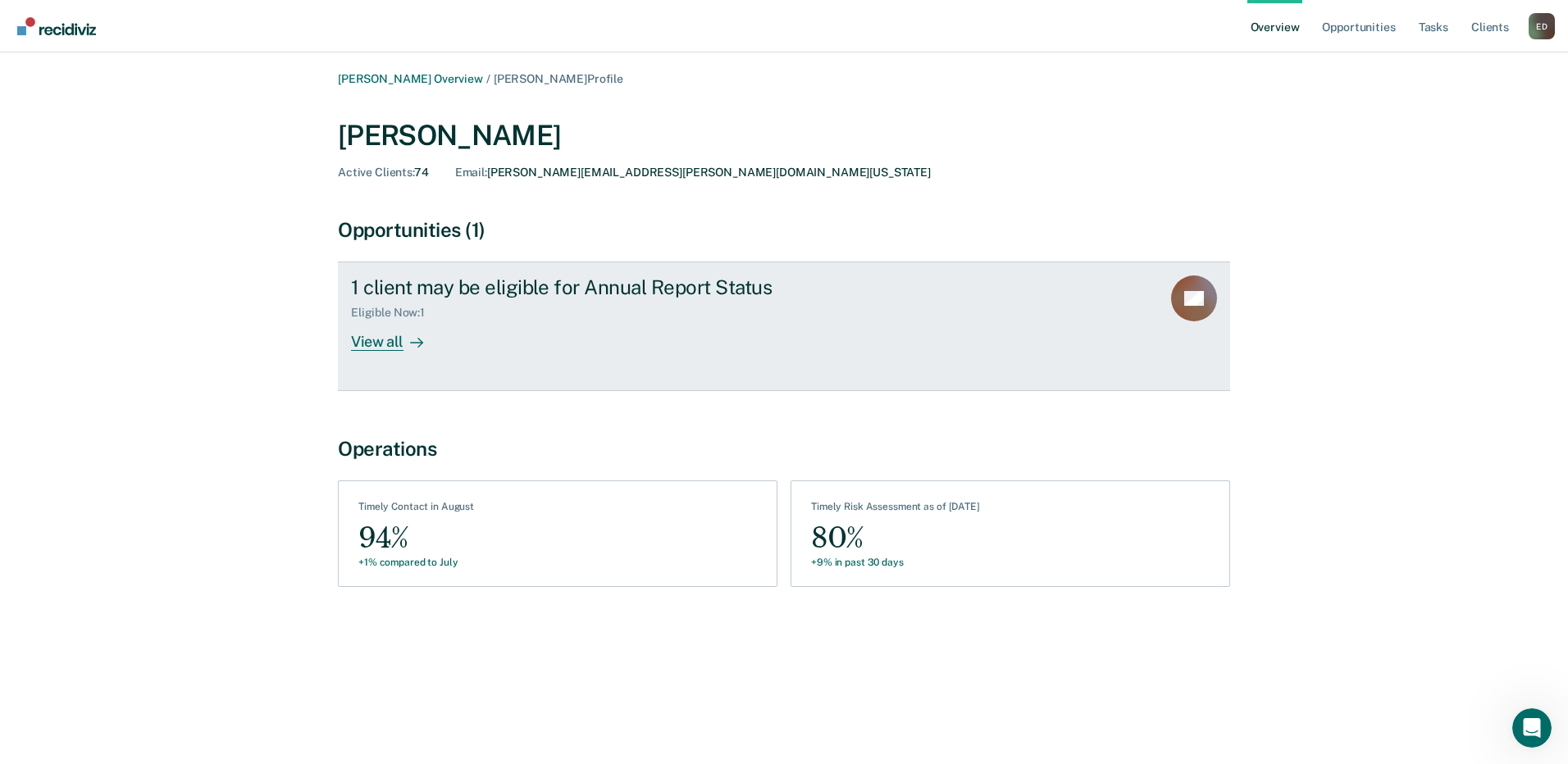
click at [382, 341] on div "View all" at bounding box center [396, 335] width 91 height 32
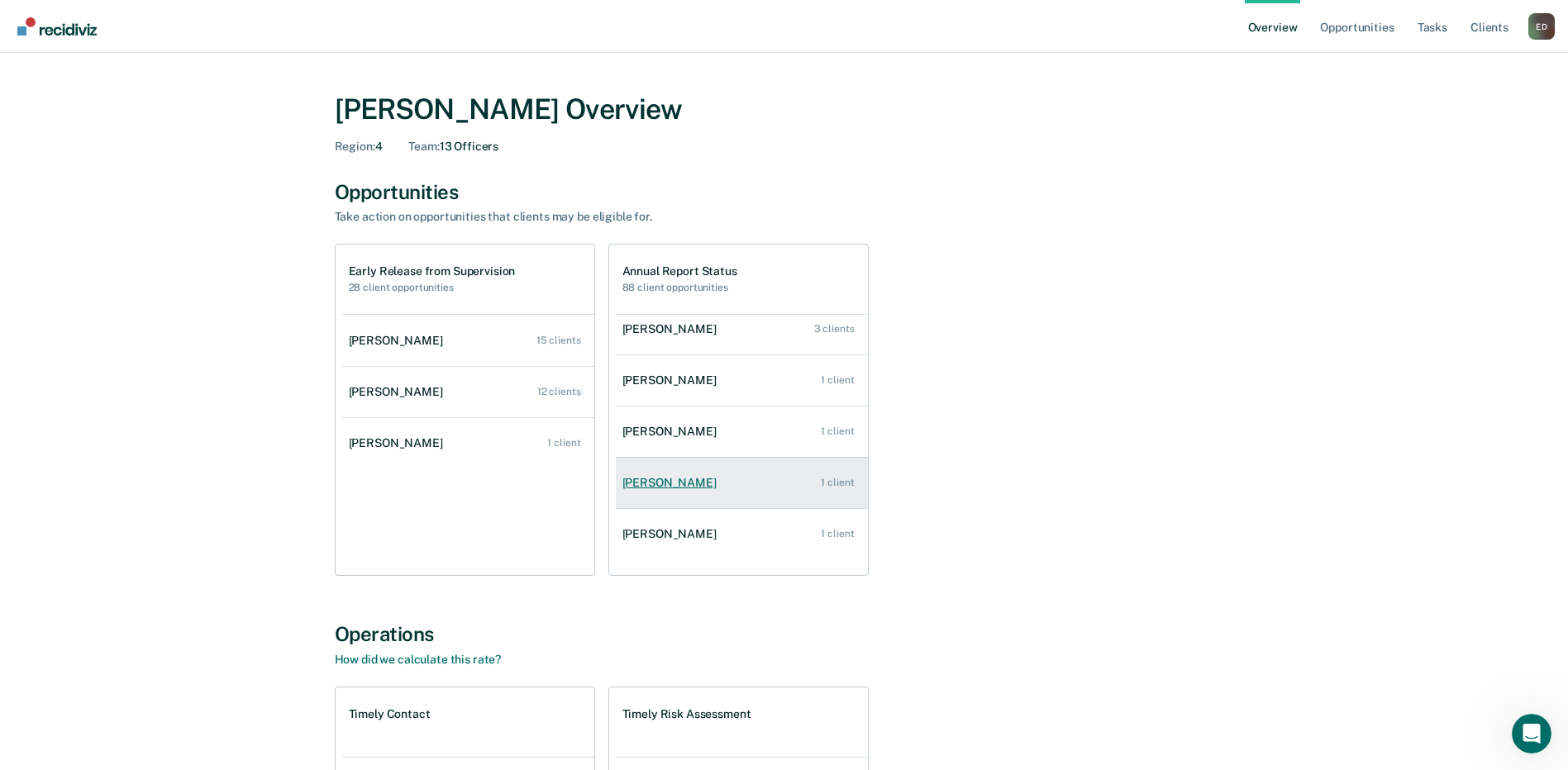
scroll to position [220, 0]
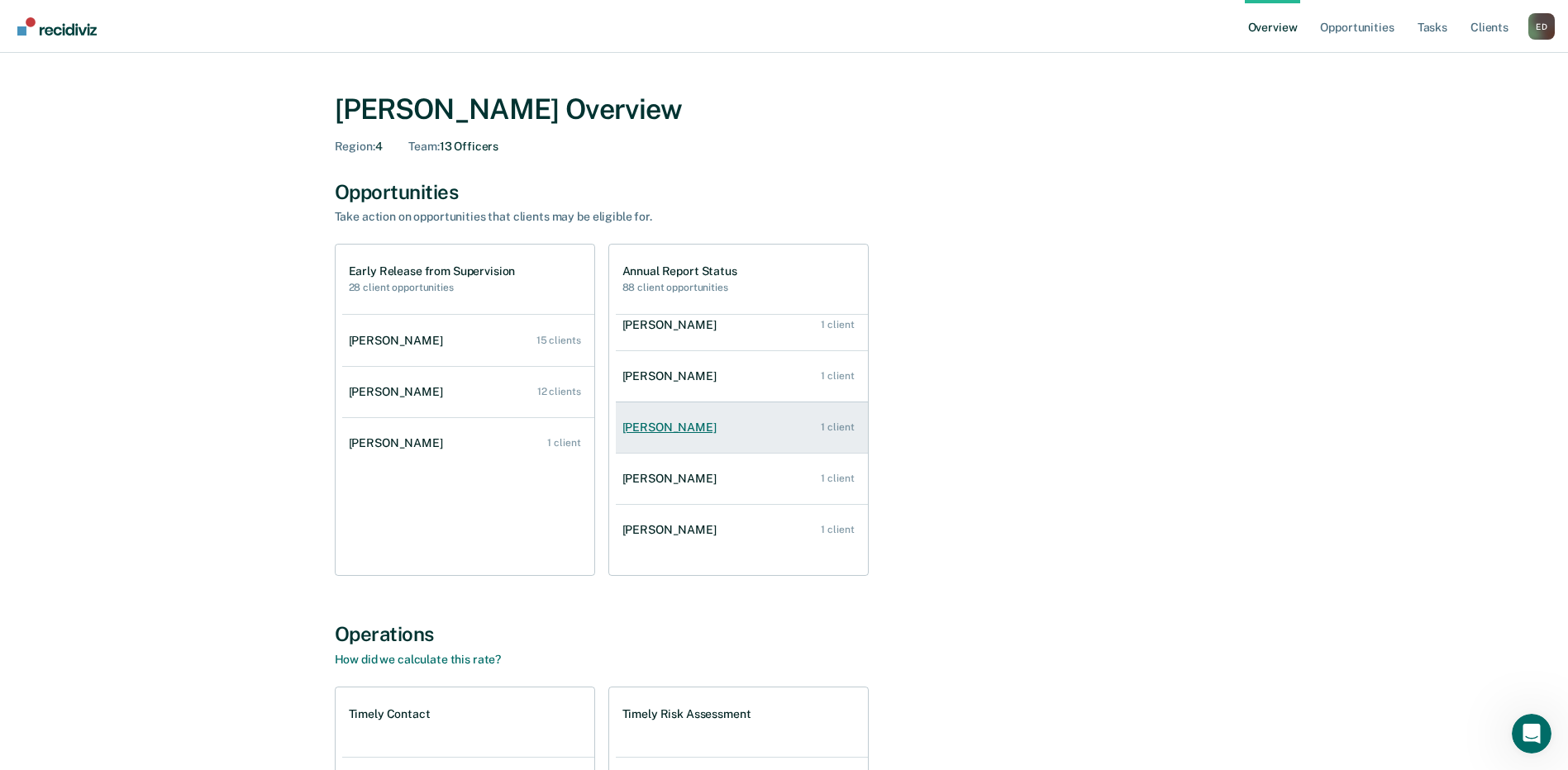
click at [686, 425] on div "[PERSON_NAME]" at bounding box center [672, 427] width 101 height 14
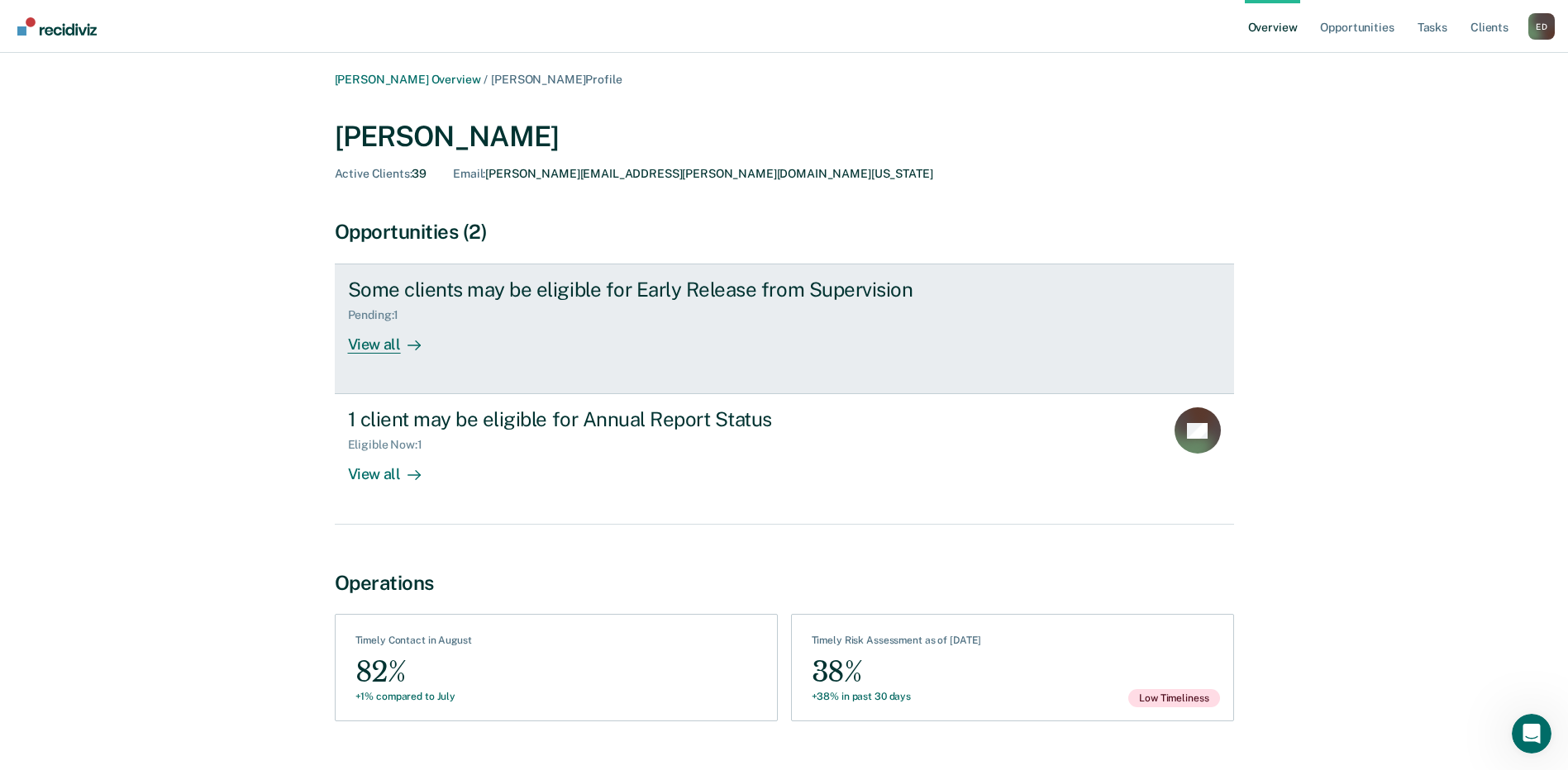
click at [376, 340] on div "View all" at bounding box center [394, 338] width 92 height 32
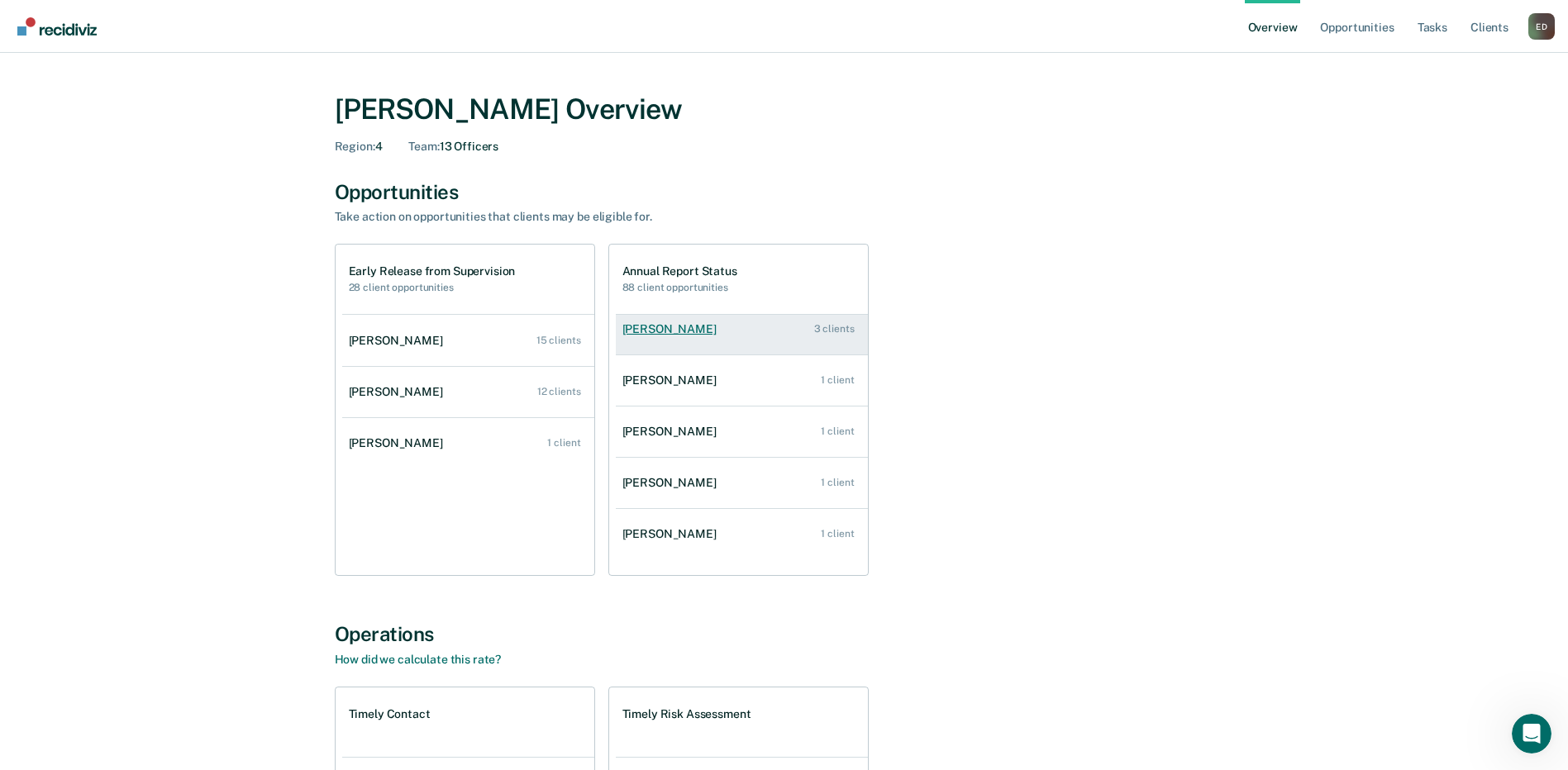
scroll to position [220, 0]
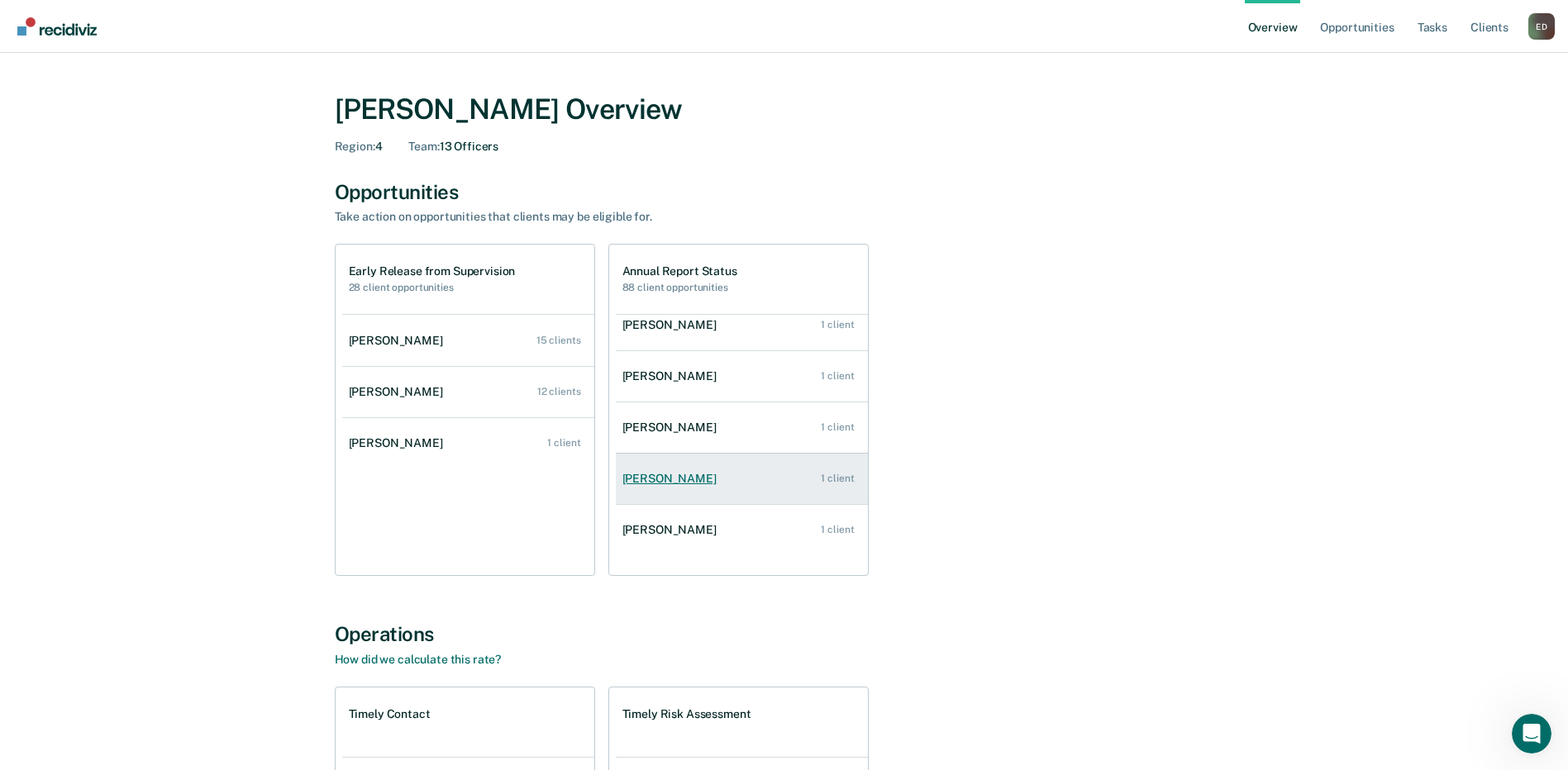
click at [698, 478] on div "[PERSON_NAME]" at bounding box center [672, 479] width 101 height 14
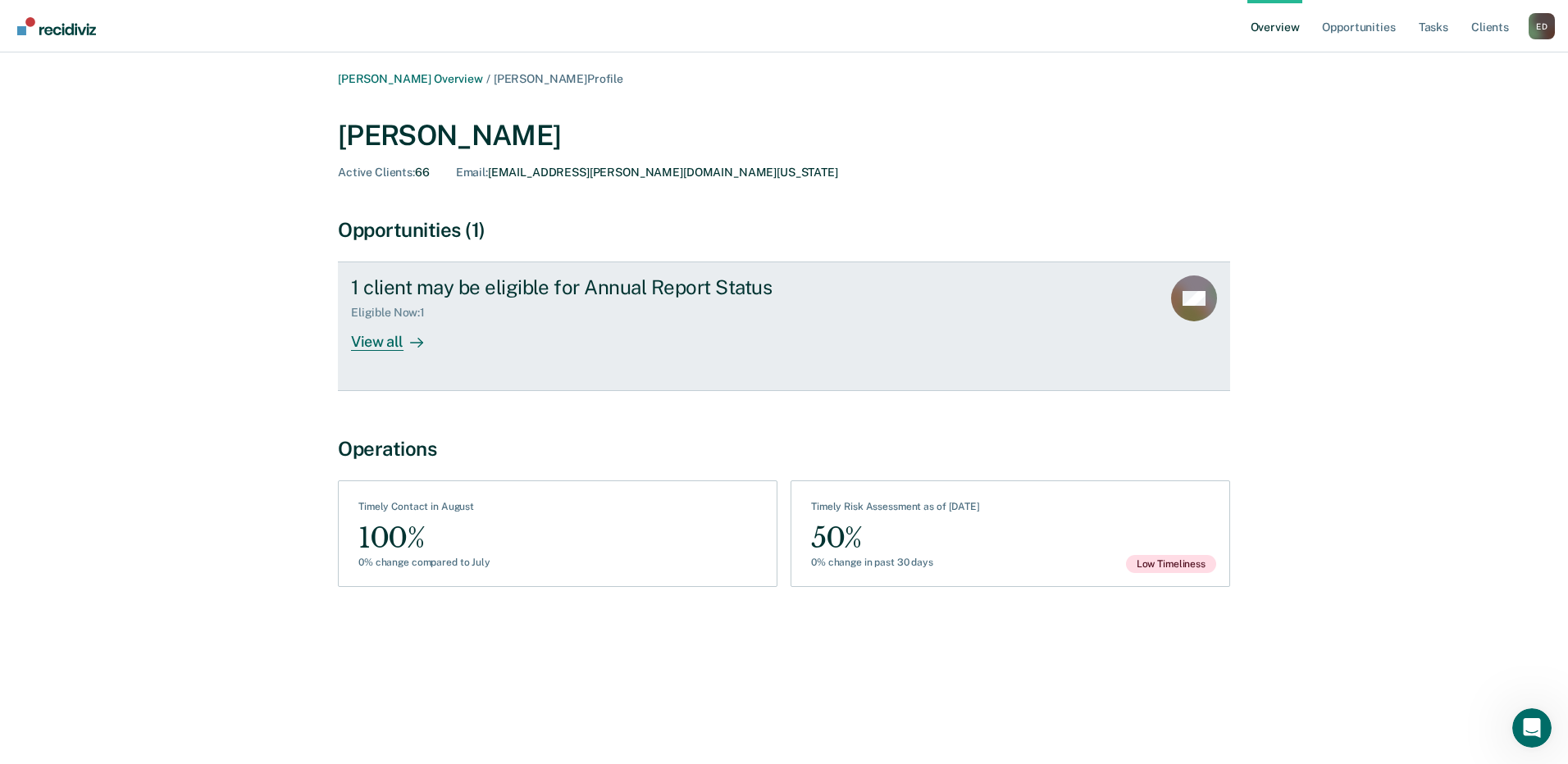
click at [398, 332] on div "View all" at bounding box center [396, 335] width 91 height 32
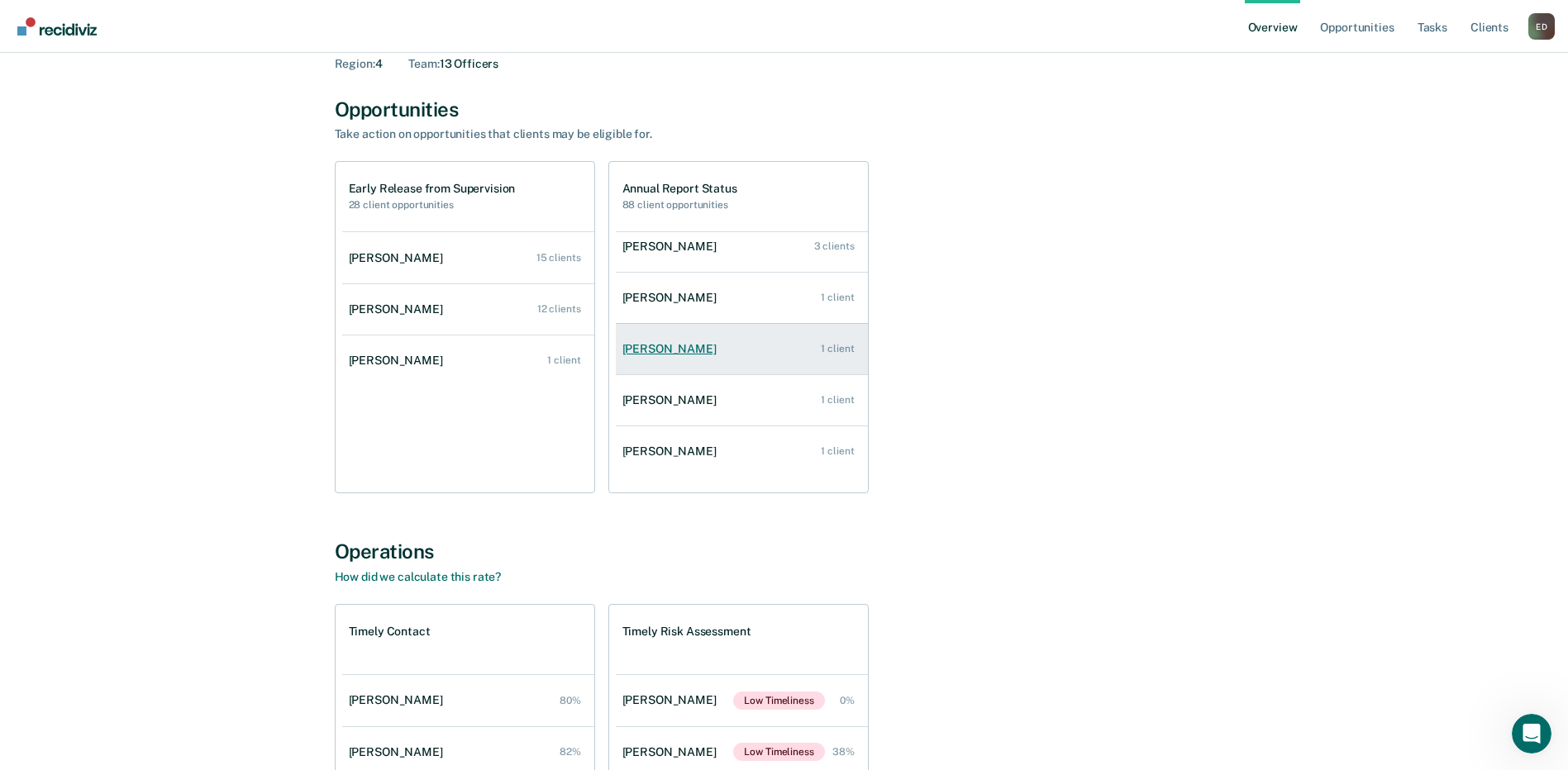
scroll to position [220, 0]
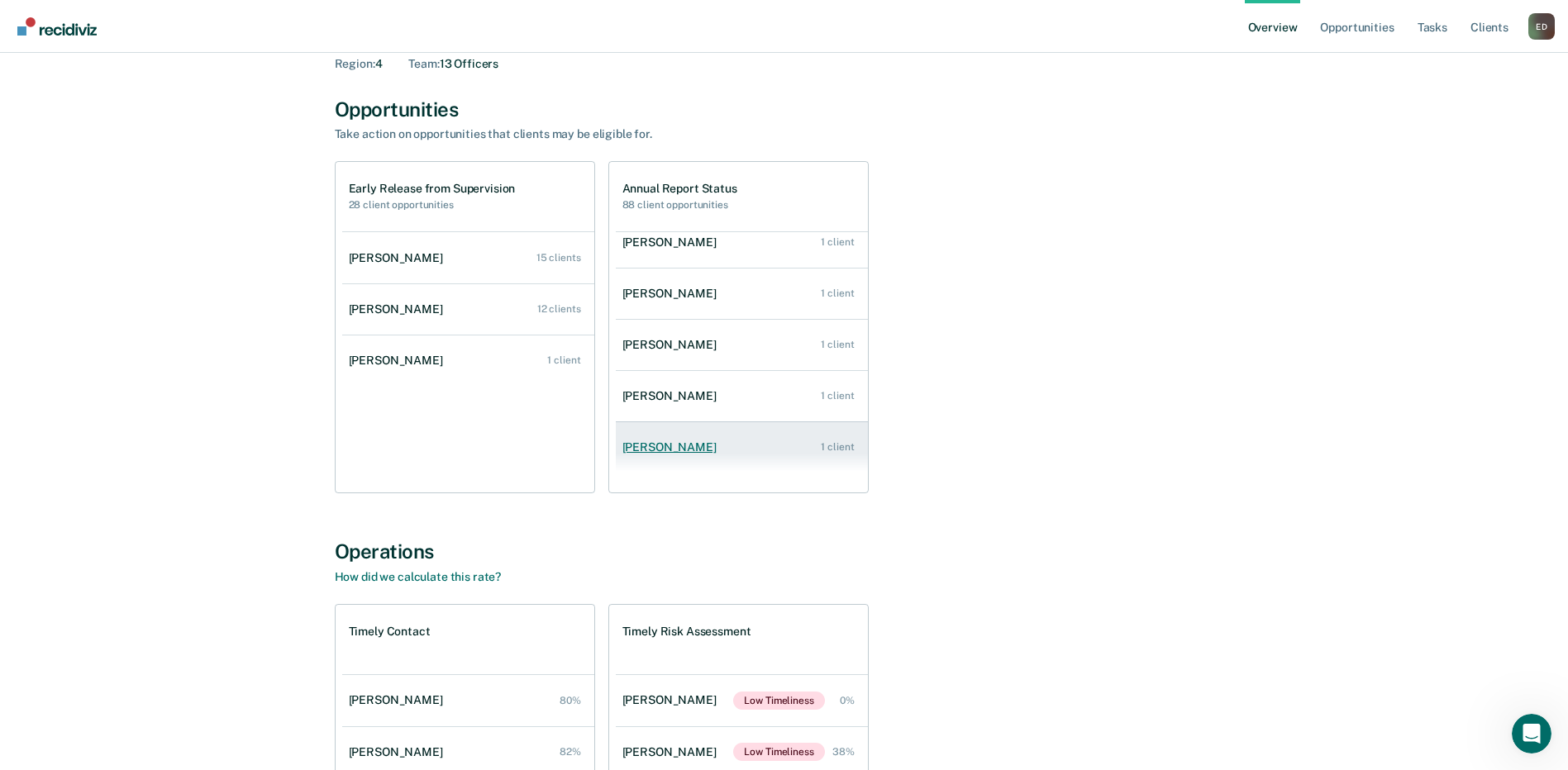
click at [668, 444] on div "[PERSON_NAME]" at bounding box center [672, 447] width 101 height 14
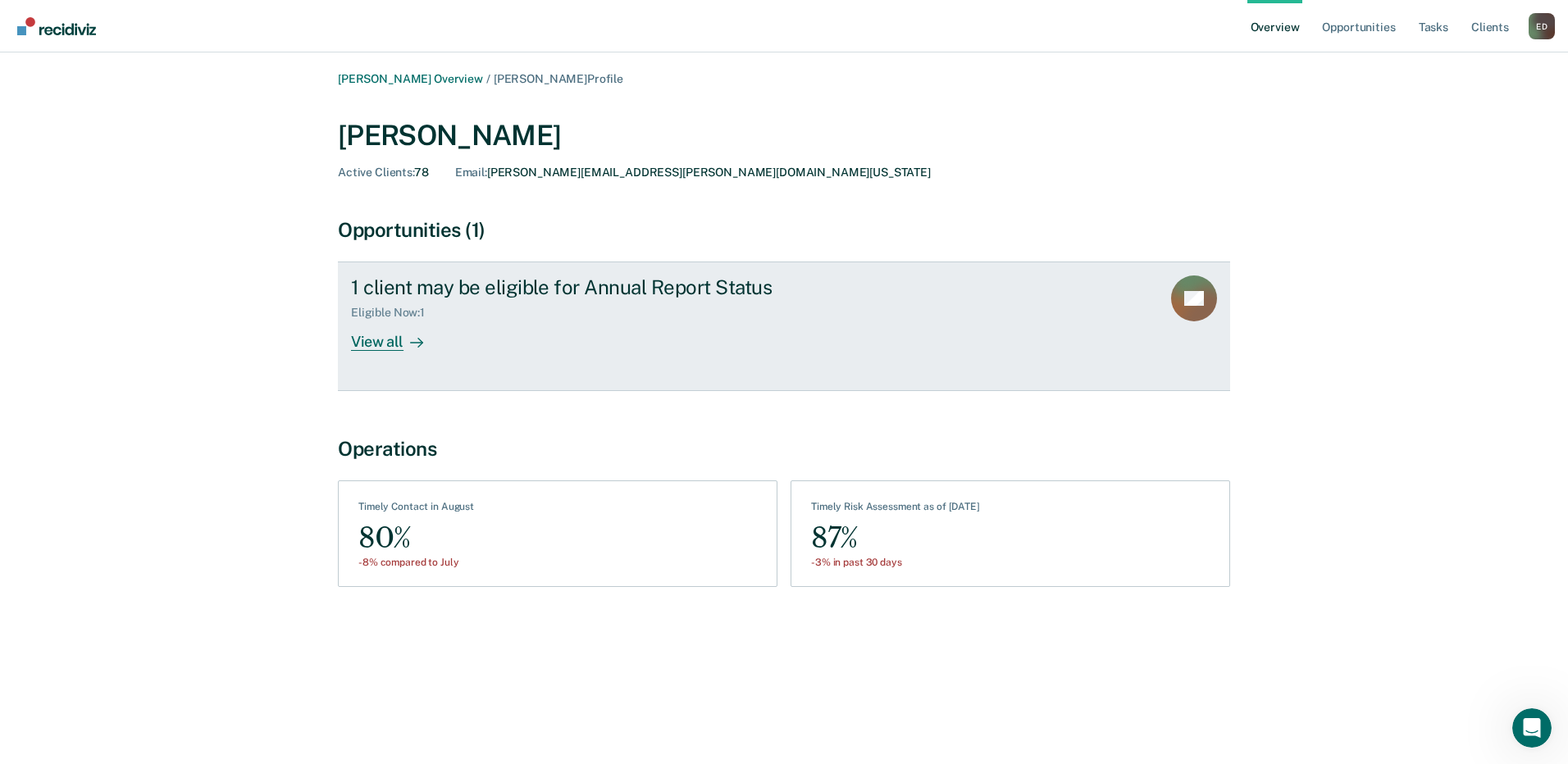
click at [387, 334] on div "View all" at bounding box center [396, 335] width 91 height 32
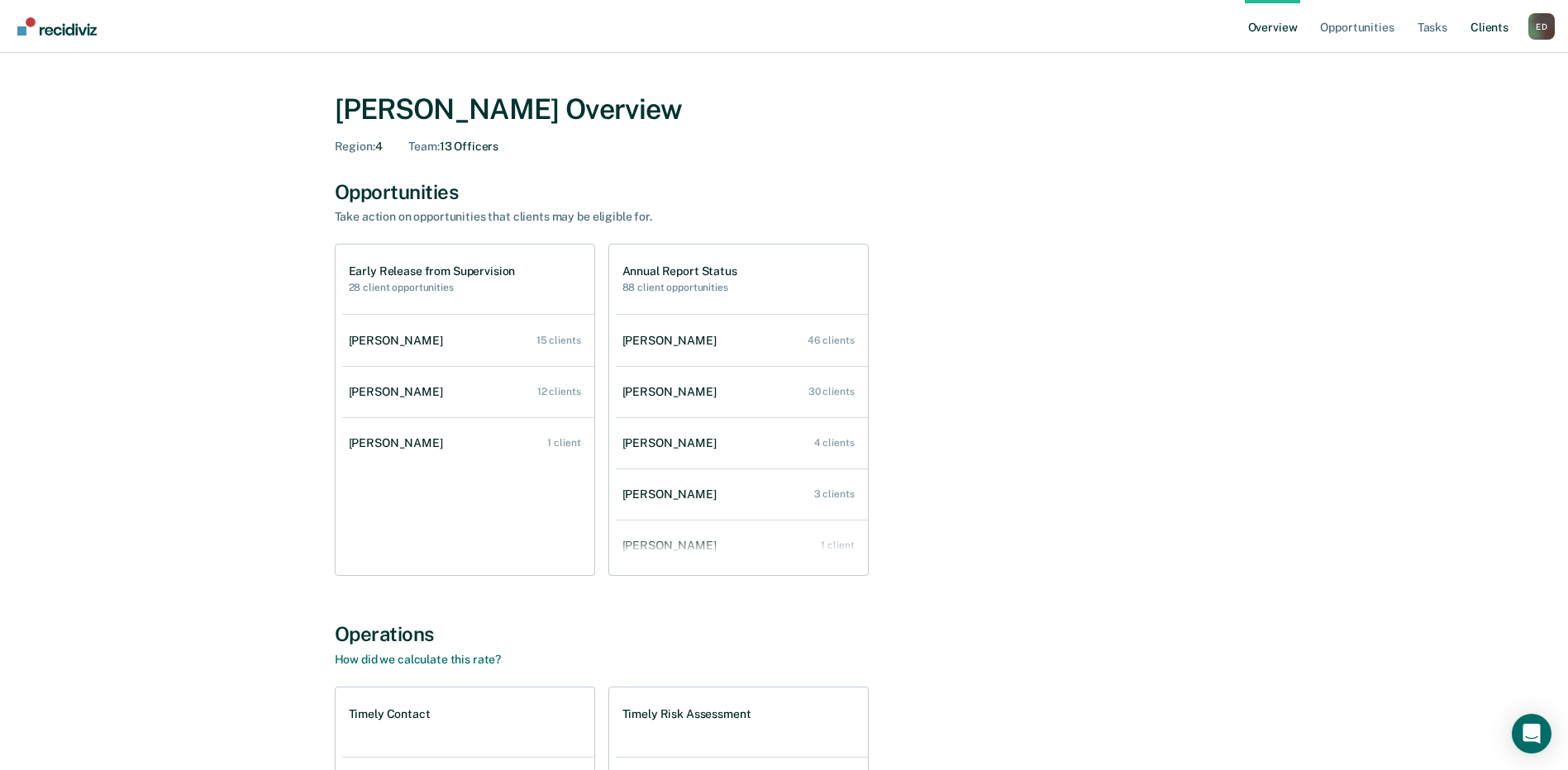
click at [1493, 21] on link "Client s" at bounding box center [1489, 26] width 45 height 53
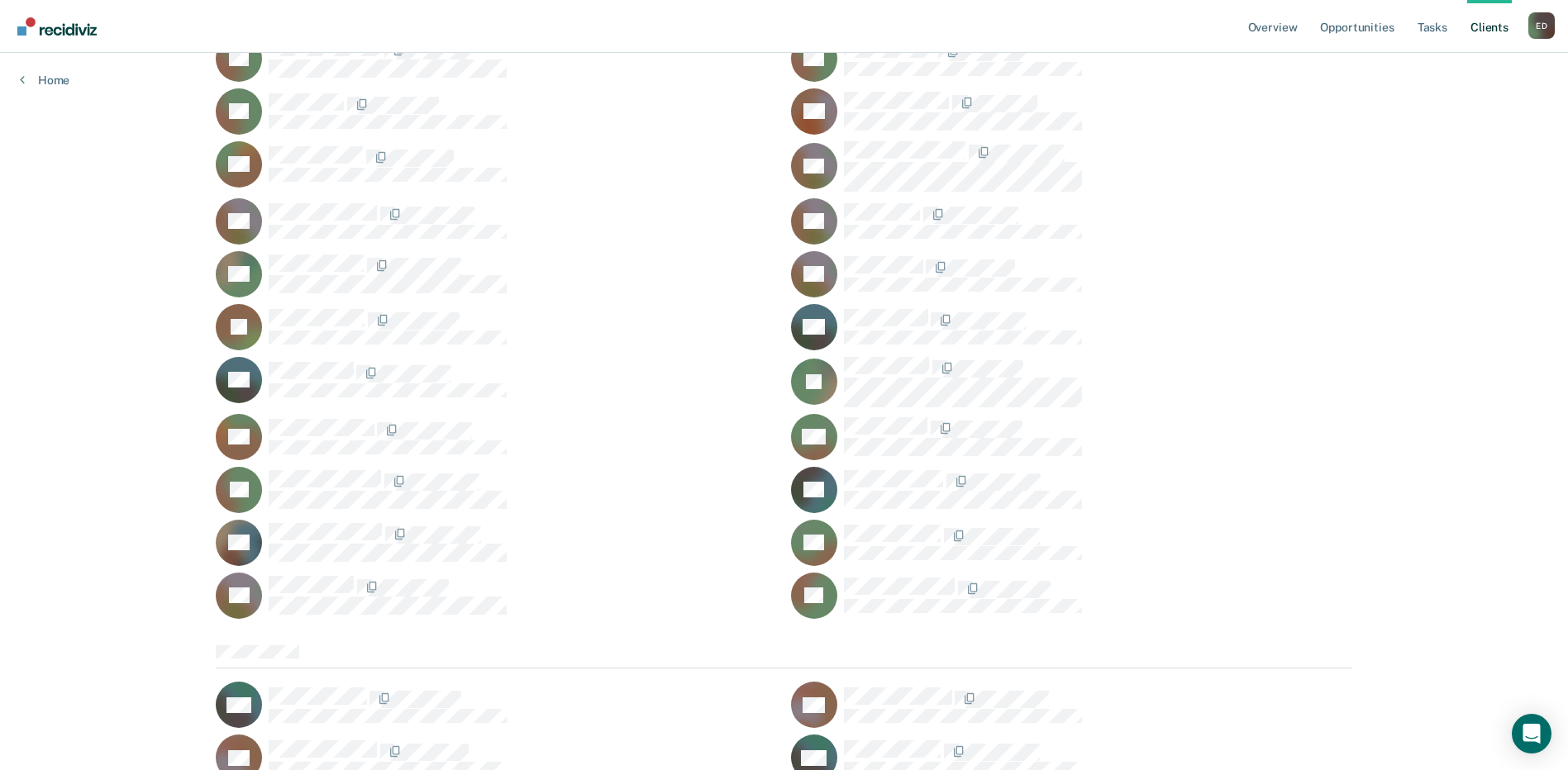
scroll to position [1322, 0]
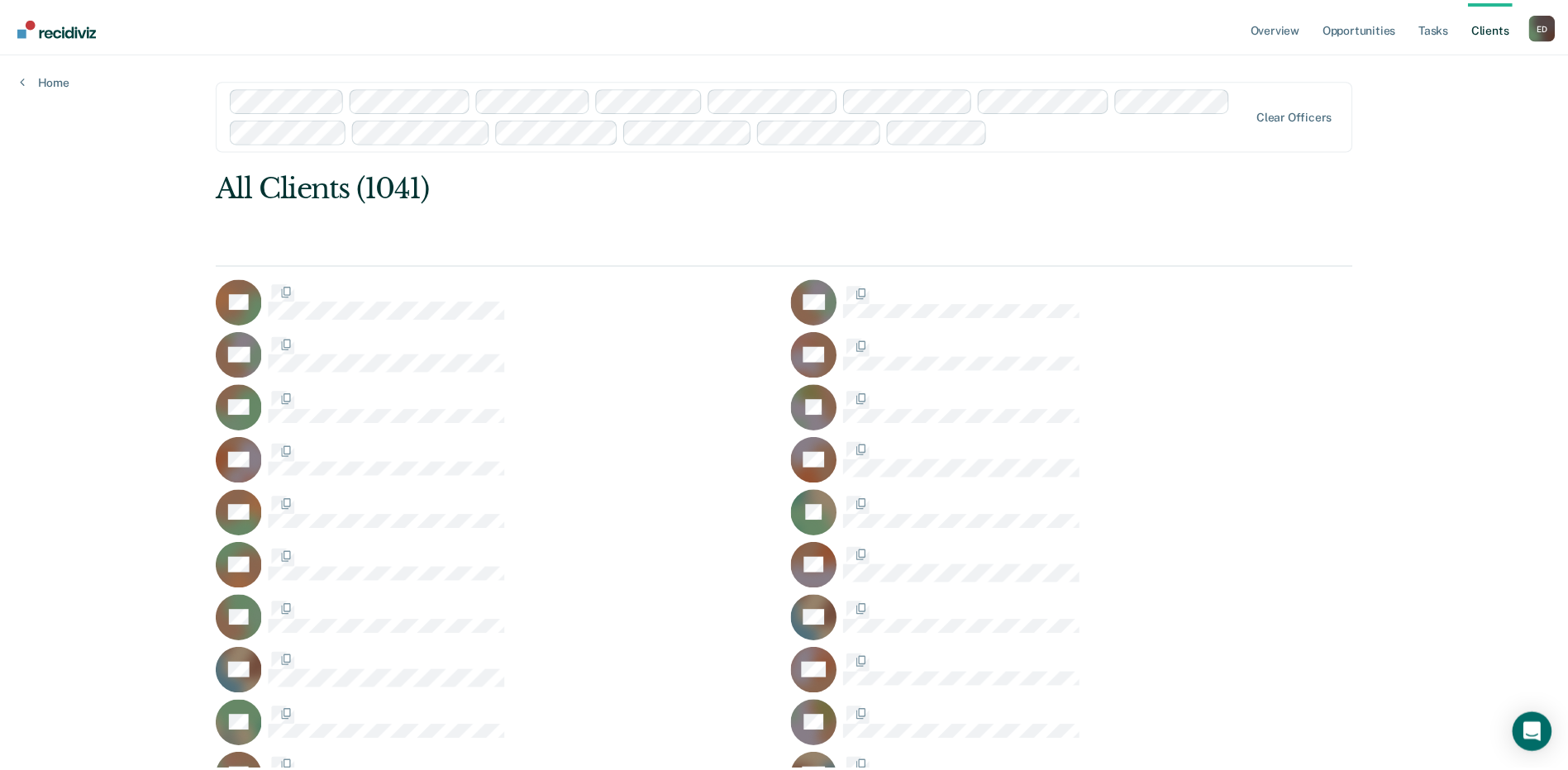
scroll to position [1322, 0]
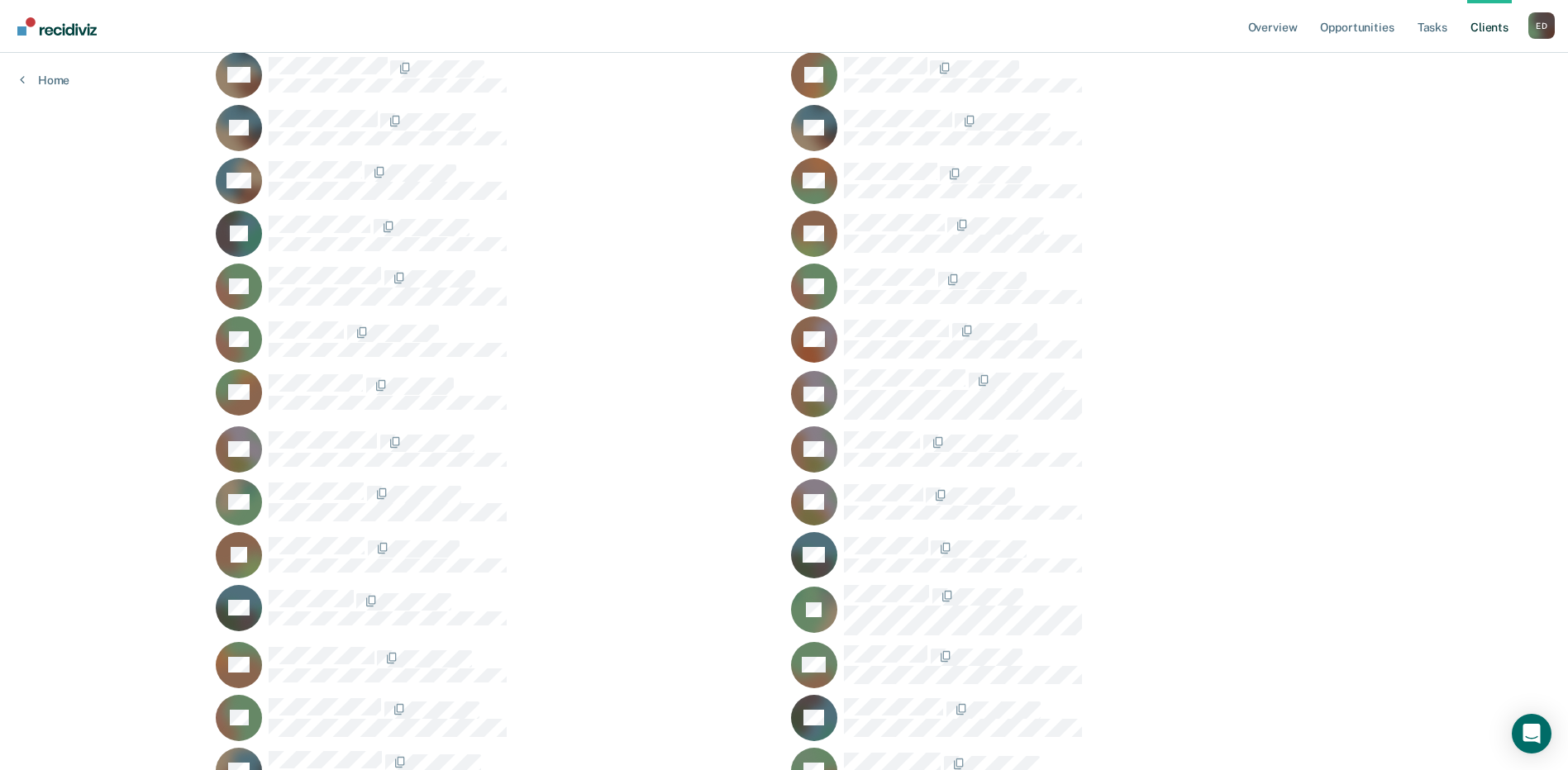
scroll to position [1074, 0]
click at [1431, 30] on link "Tasks" at bounding box center [1432, 26] width 36 height 53
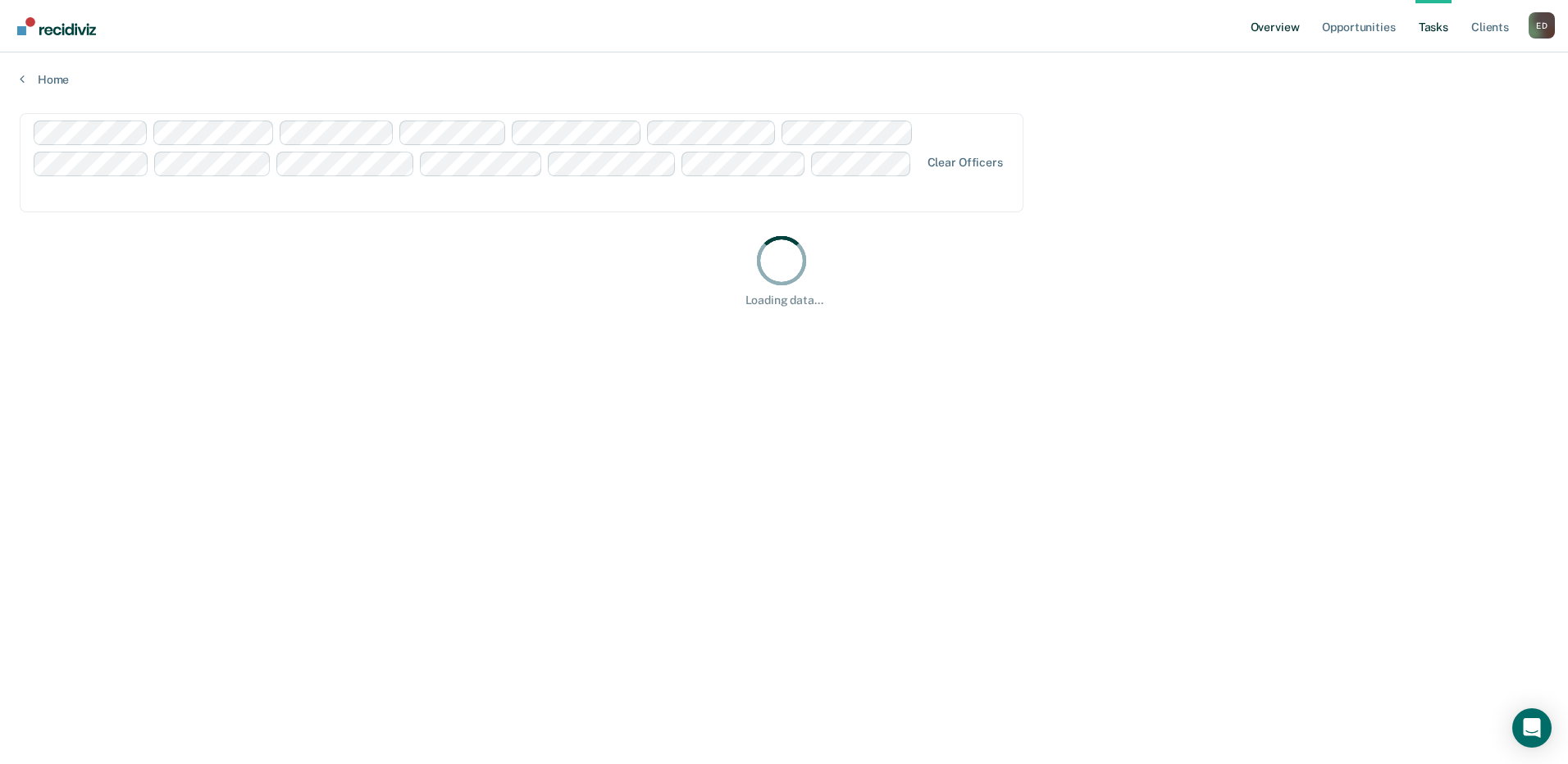
click at [1275, 30] on link "Overview" at bounding box center [1275, 26] width 56 height 52
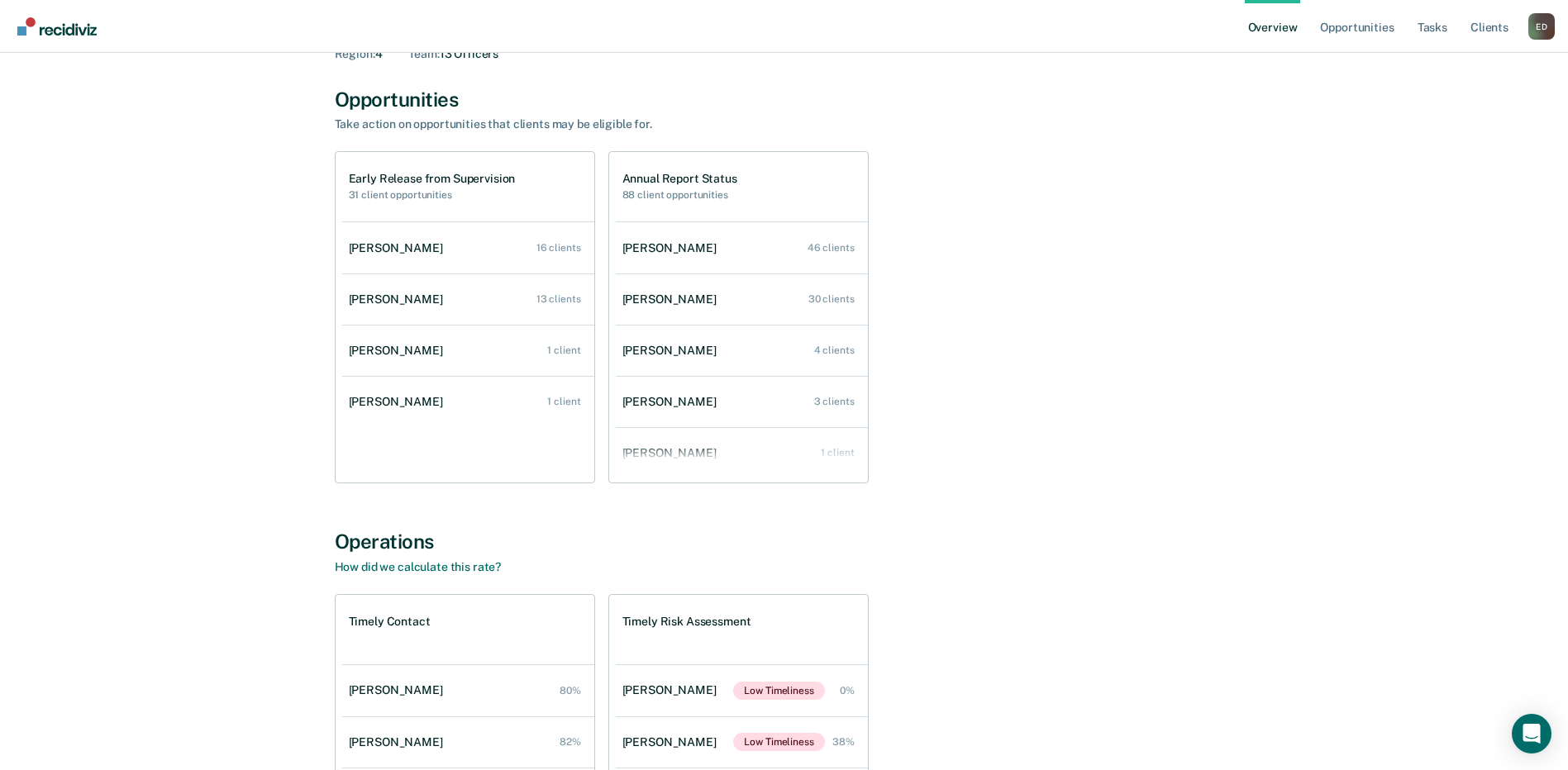
scroll to position [87, 0]
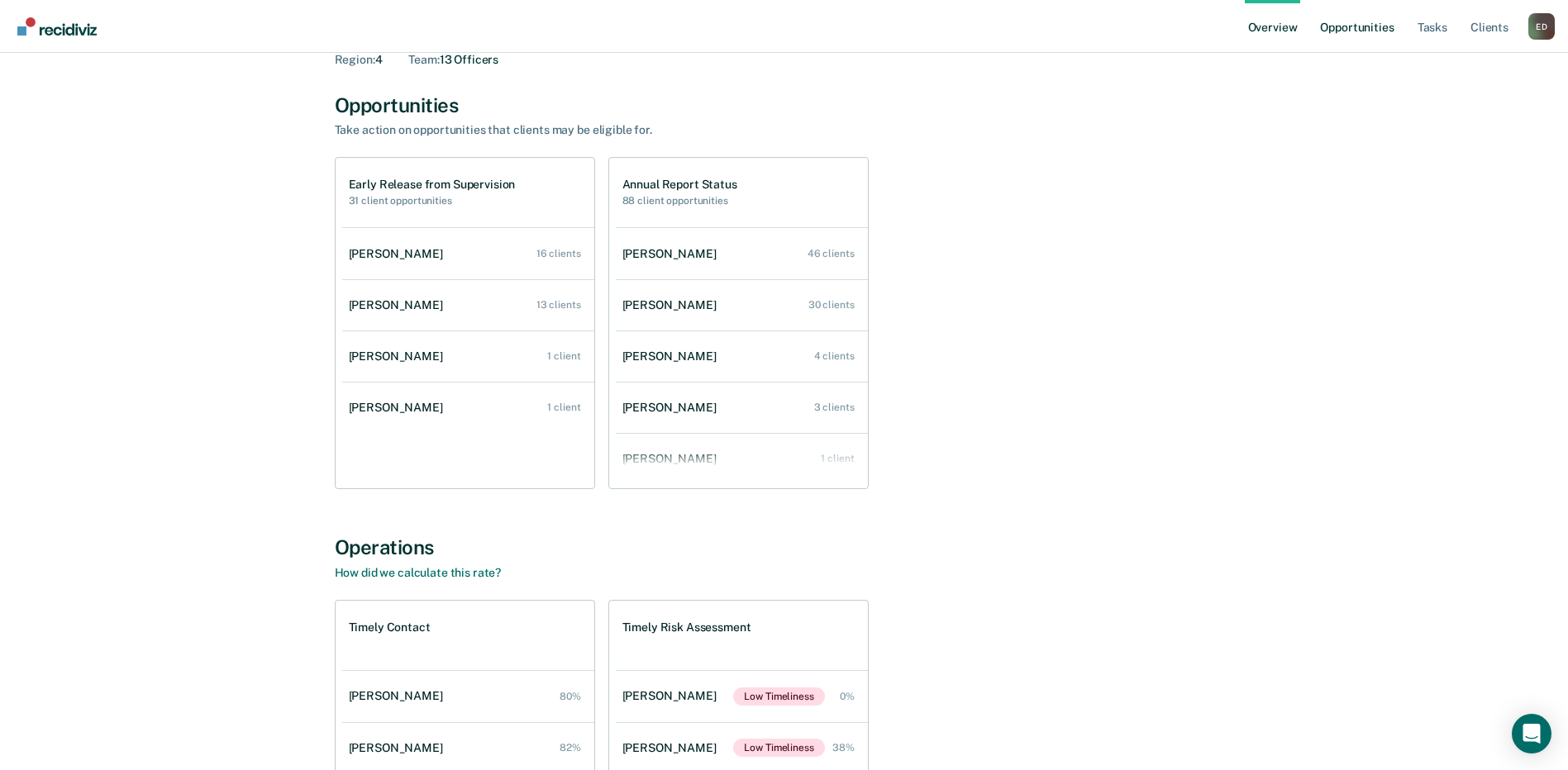
click at [1365, 26] on link "Opportunities" at bounding box center [1357, 26] width 80 height 53
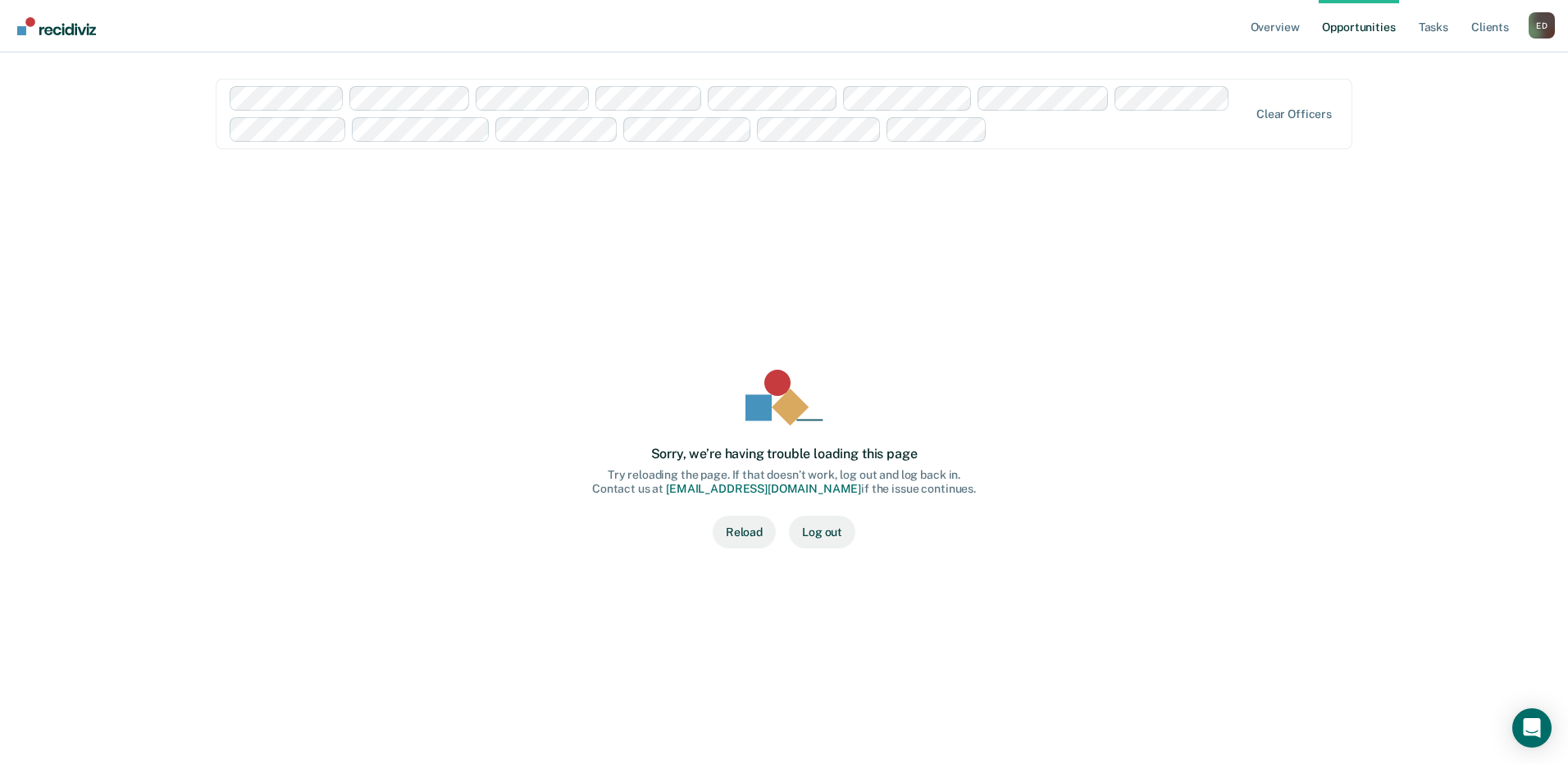
click at [747, 533] on button "Reload" at bounding box center [744, 532] width 64 height 33
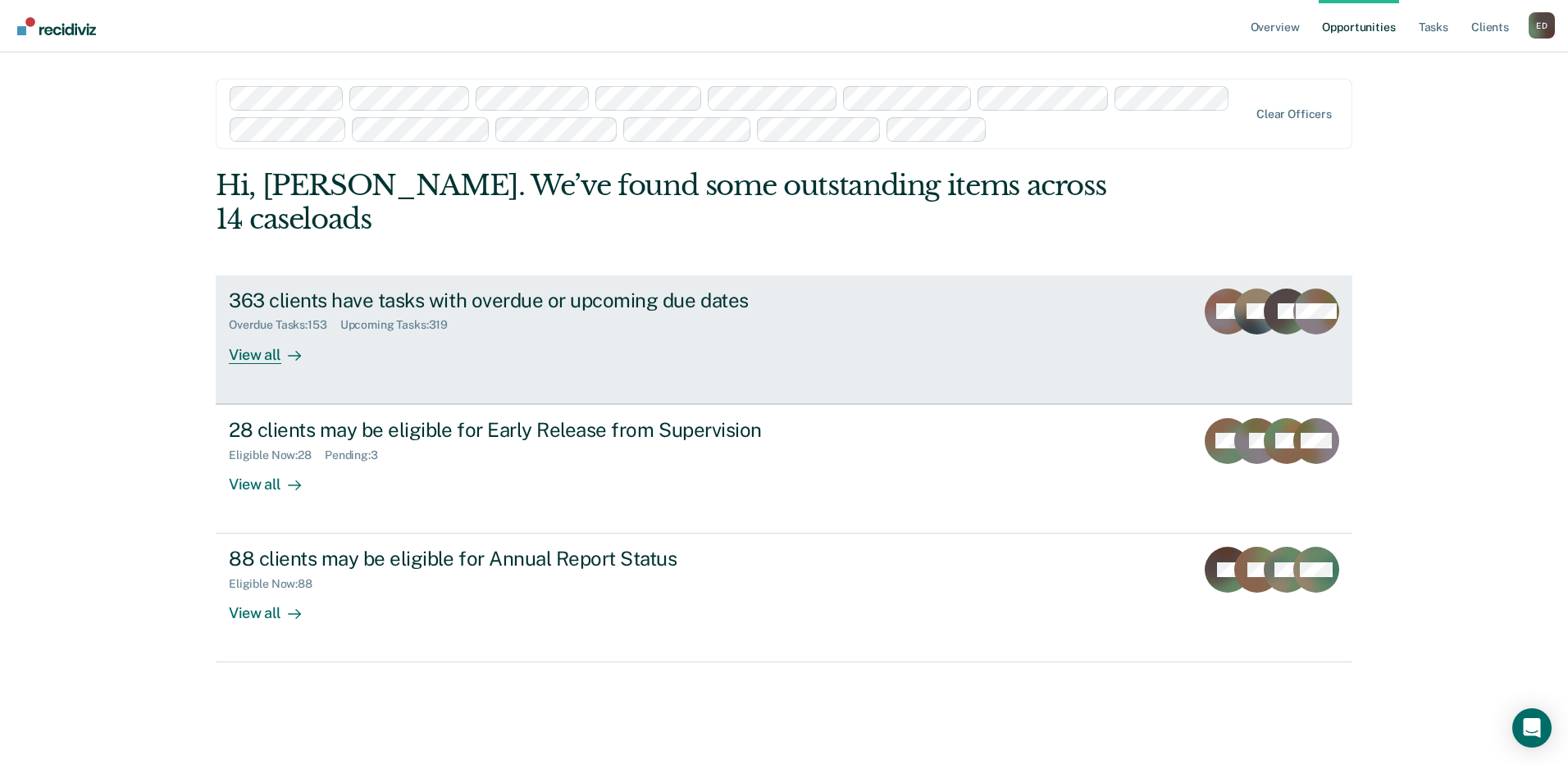
click at [253, 332] on div "View all" at bounding box center [274, 347] width 91 height 32
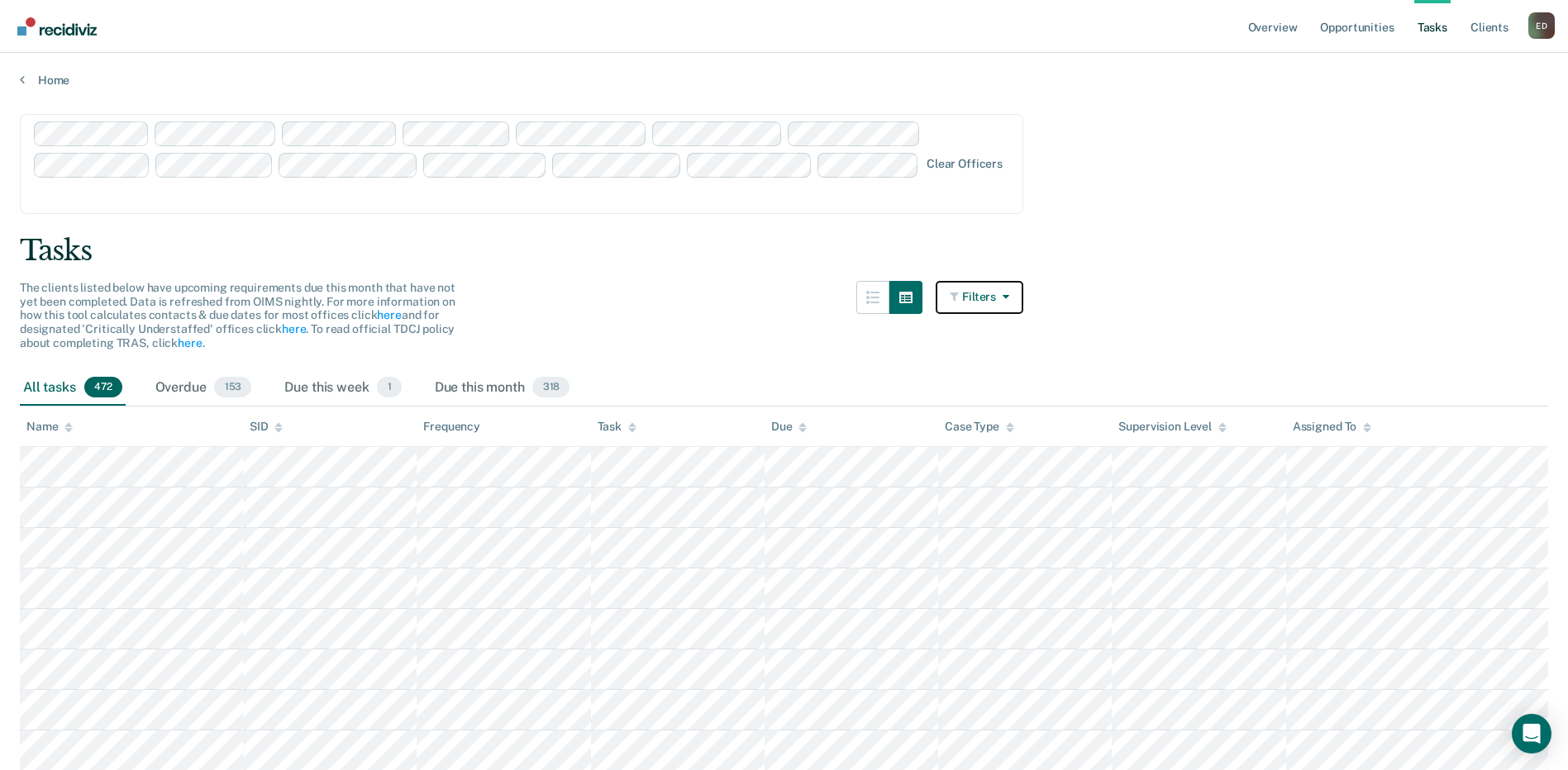
click at [1009, 301] on icon "button" at bounding box center [1002, 296] width 13 height 11
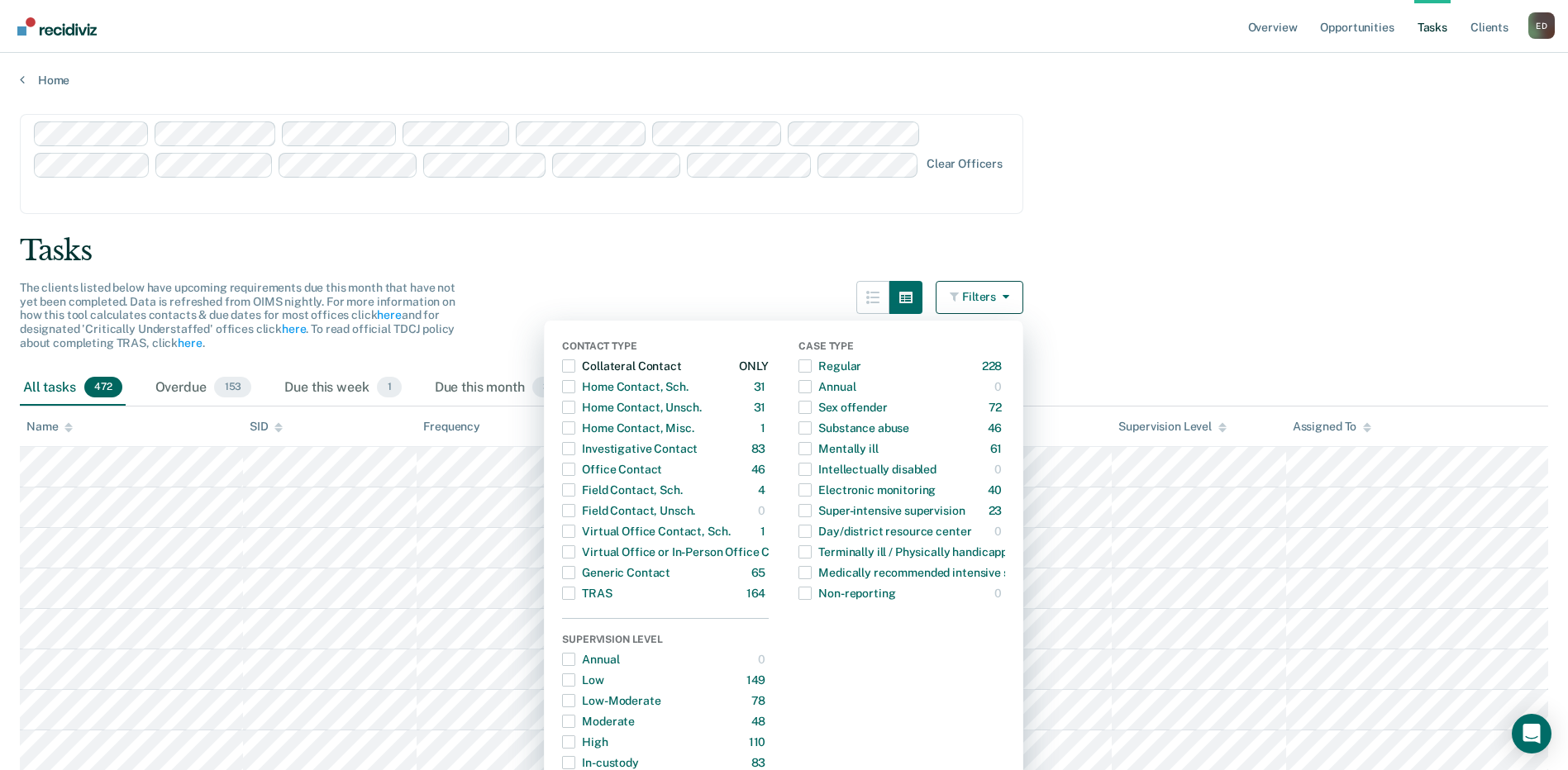
click at [576, 367] on span "button" at bounding box center [569, 366] width 13 height 13
click at [576, 385] on span "button" at bounding box center [569, 386] width 13 height 13
click at [576, 405] on span "button" at bounding box center [569, 407] width 13 height 13
click at [576, 469] on span "button" at bounding box center [569, 468] width 13 height 13
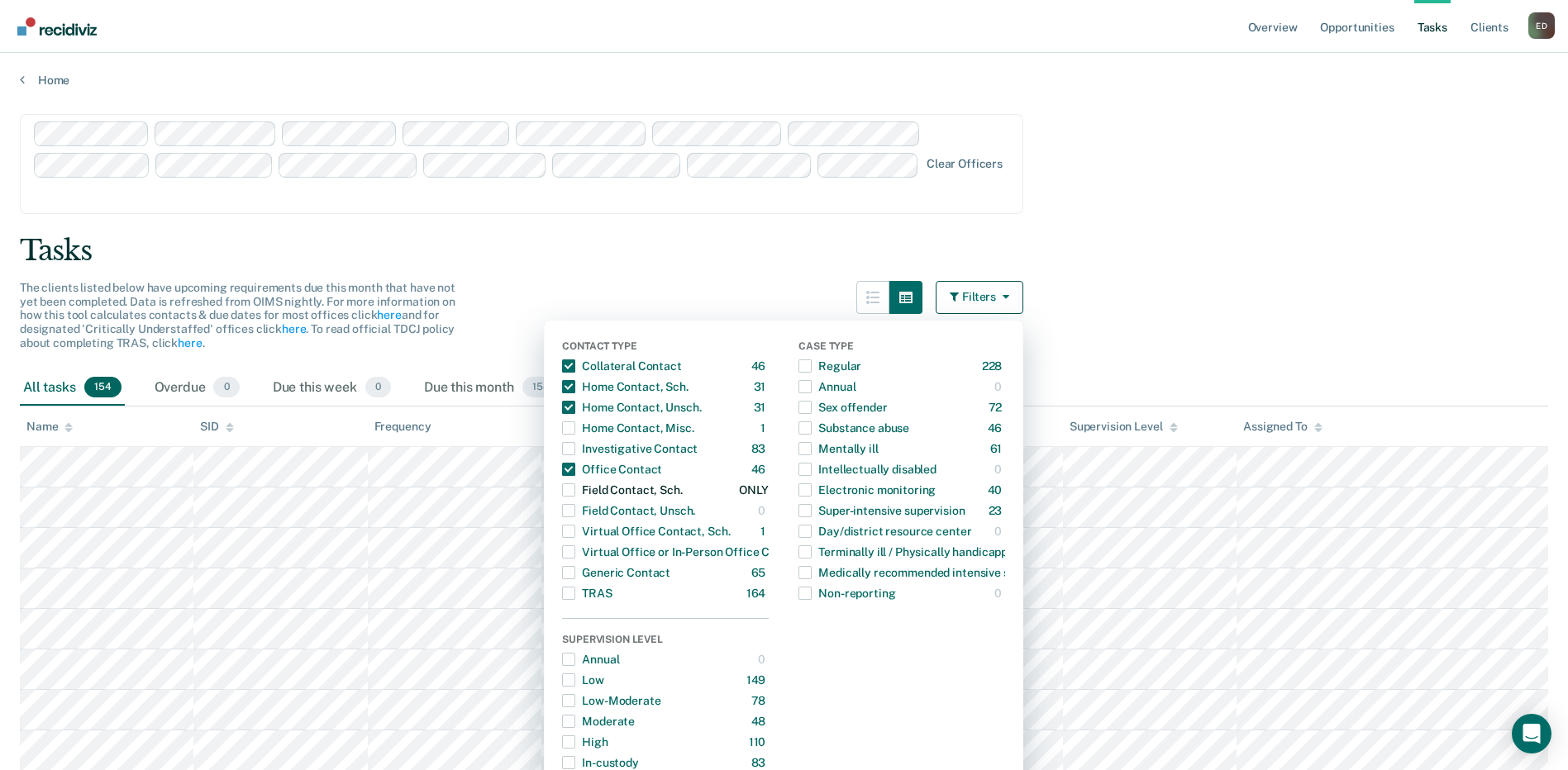
click at [575, 491] on span "button" at bounding box center [569, 489] width 13 height 13
click at [576, 533] on span "button" at bounding box center [569, 531] width 13 height 13
